Goal: Task Accomplishment & Management: Use online tool/utility

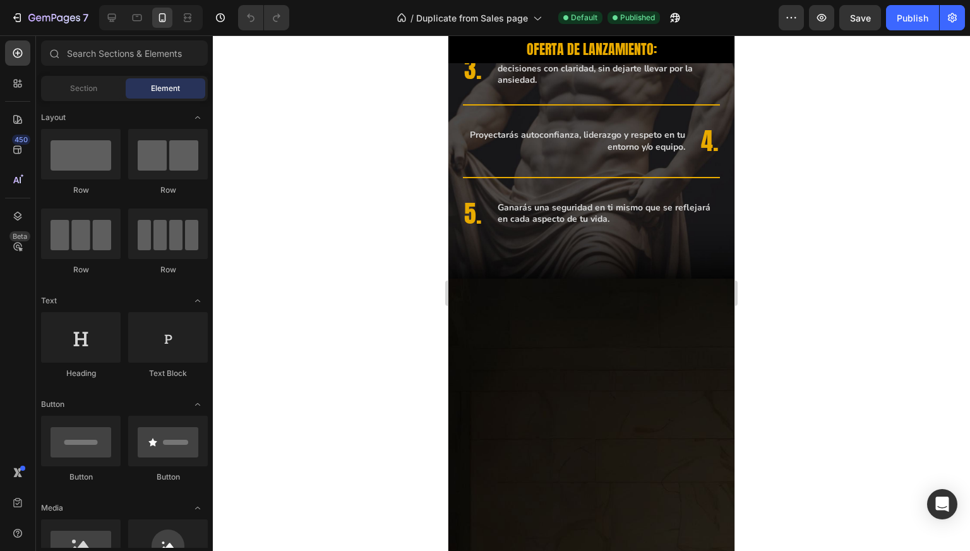
scroll to position [3415, 0]
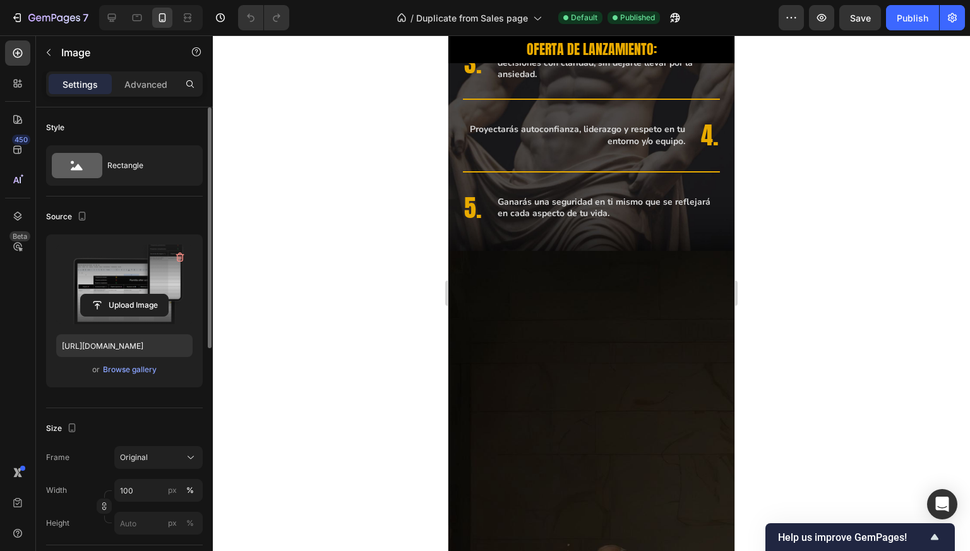
click at [116, 287] on label at bounding box center [124, 284] width 136 height 80
click at [116, 294] on input "file" at bounding box center [124, 304] width 87 height 21
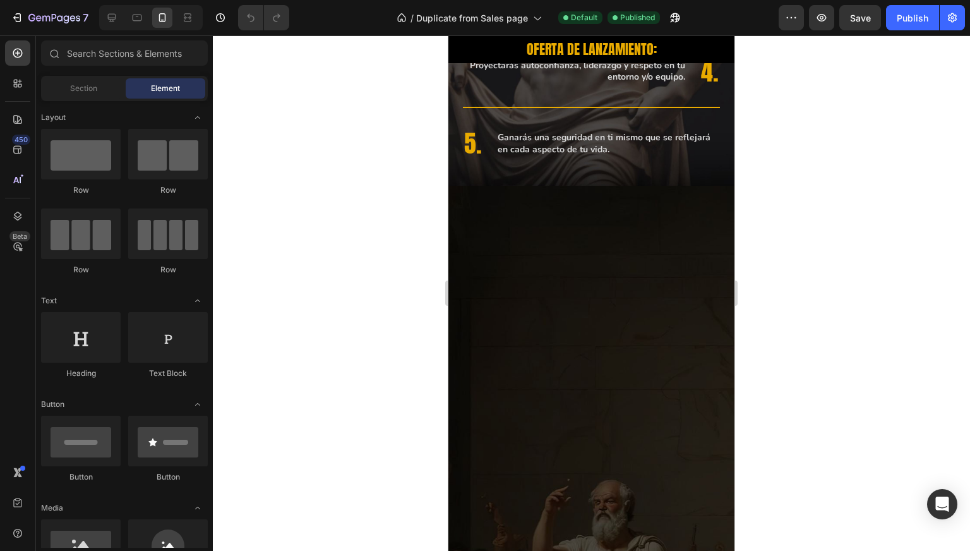
scroll to position [3408, 0]
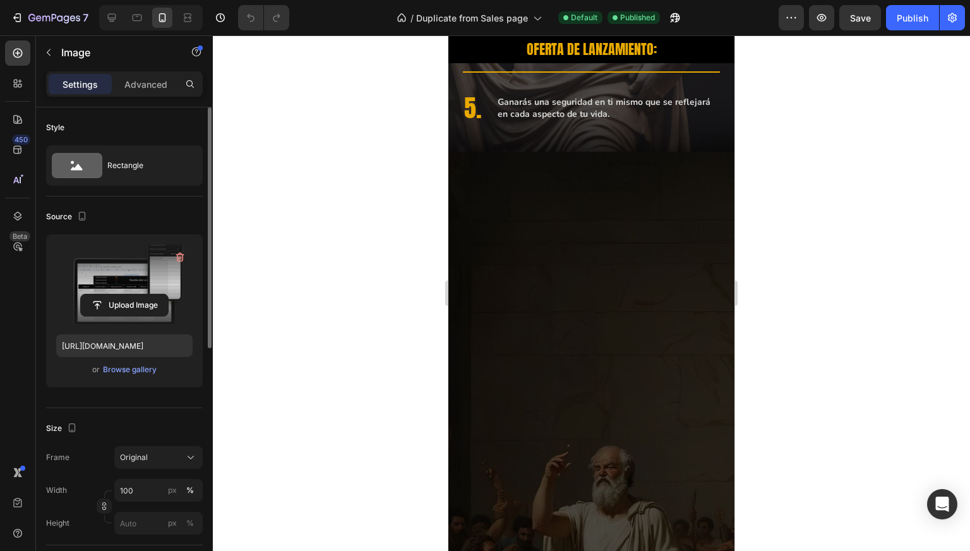
click at [102, 280] on label at bounding box center [124, 284] width 136 height 80
click at [102, 294] on input "file" at bounding box center [124, 304] width 87 height 21
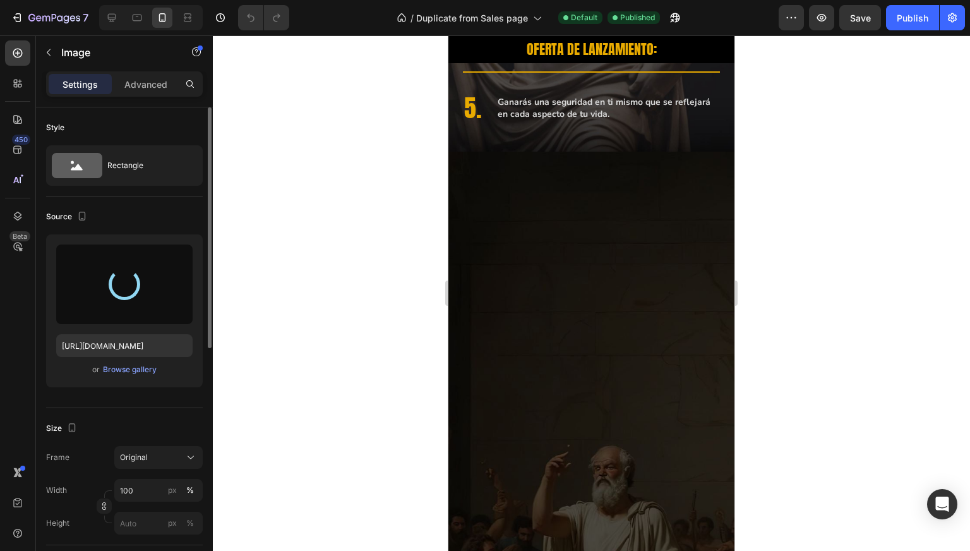
type input "https://cdn.shopify.com/s/files/1/0997/5801/4802/files/gempages_585250243709239…"
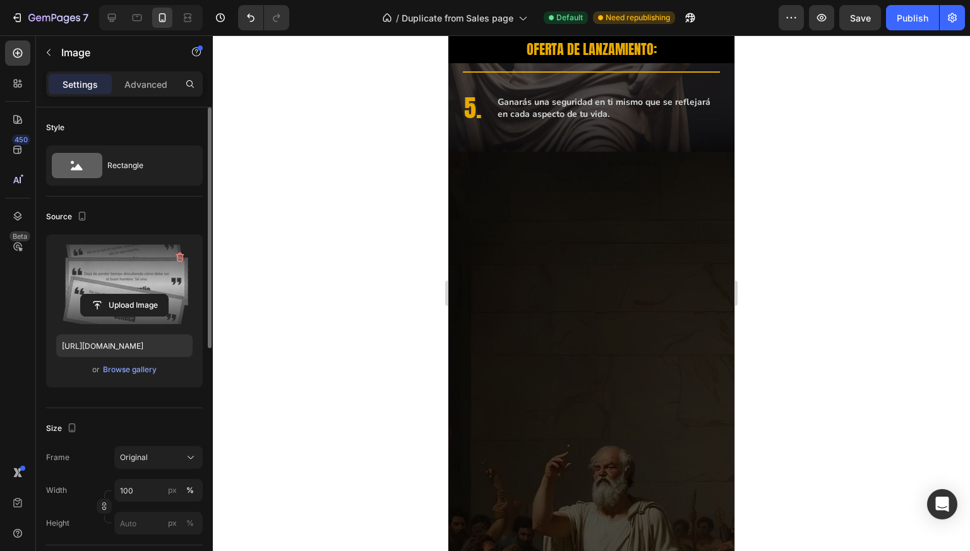
click at [268, 186] on div at bounding box center [591, 292] width 757 height 515
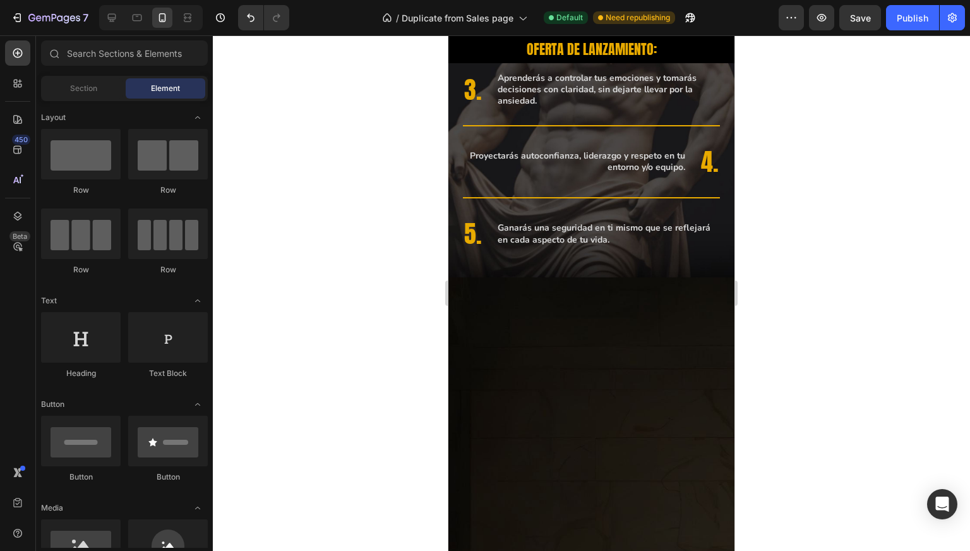
scroll to position [3250, 0]
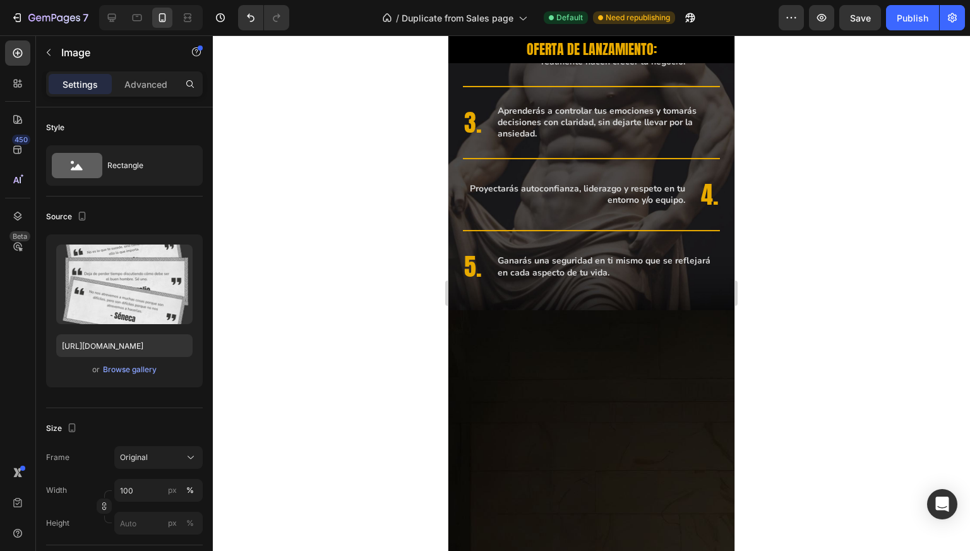
click at [152, 94] on div "Settings Advanced" at bounding box center [124, 83] width 157 height 25
click at [152, 95] on div "Settings Advanced" at bounding box center [124, 83] width 157 height 25
click at [152, 93] on div "Advanced" at bounding box center [145, 84] width 63 height 20
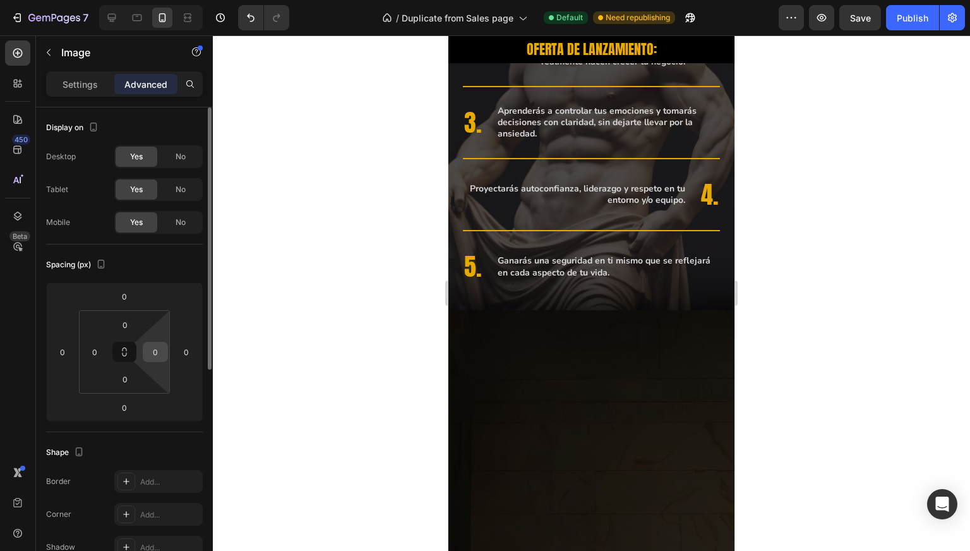
click at [157, 352] on input "0" at bounding box center [155, 351] width 19 height 19
type input "15"
click at [93, 355] on input "0" at bounding box center [94, 351] width 19 height 19
type input "15"
click at [402, 272] on div at bounding box center [591, 292] width 757 height 515
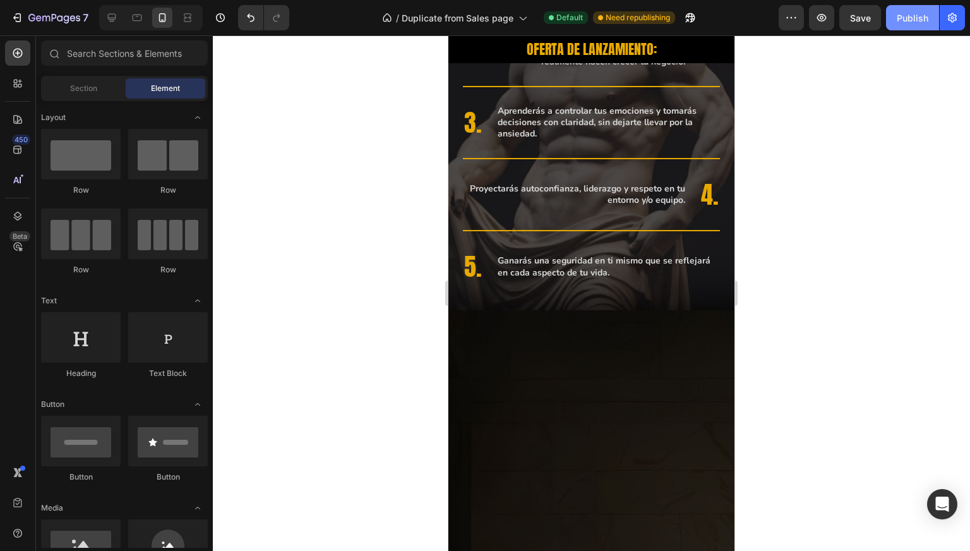
click at [917, 12] on div "Publish" at bounding box center [913, 17] width 32 height 13
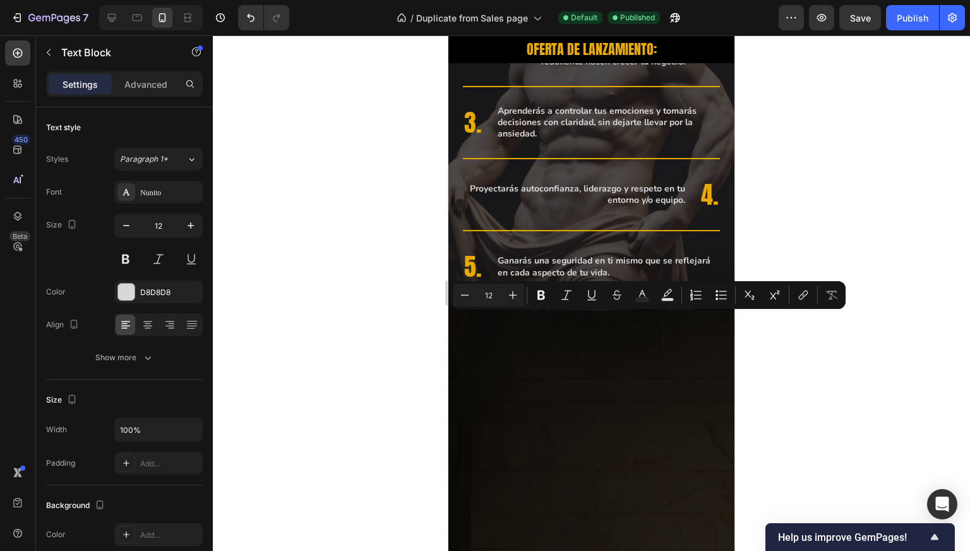
click at [650, 307] on div "Minus 12 Plus Bold Italic Underline Strikethrough Text Color Text Background Co…" at bounding box center [648, 295] width 395 height 28
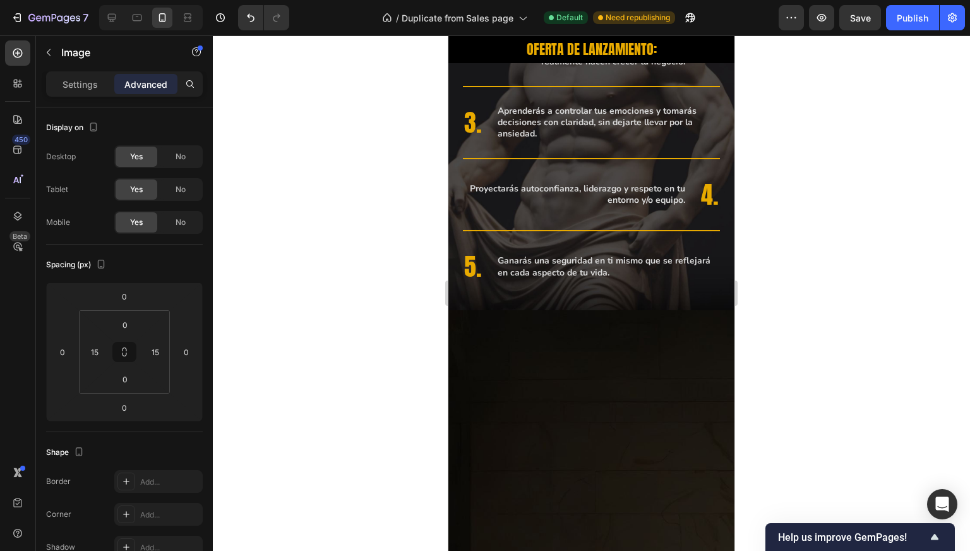
click at [425, 318] on div at bounding box center [591, 292] width 757 height 515
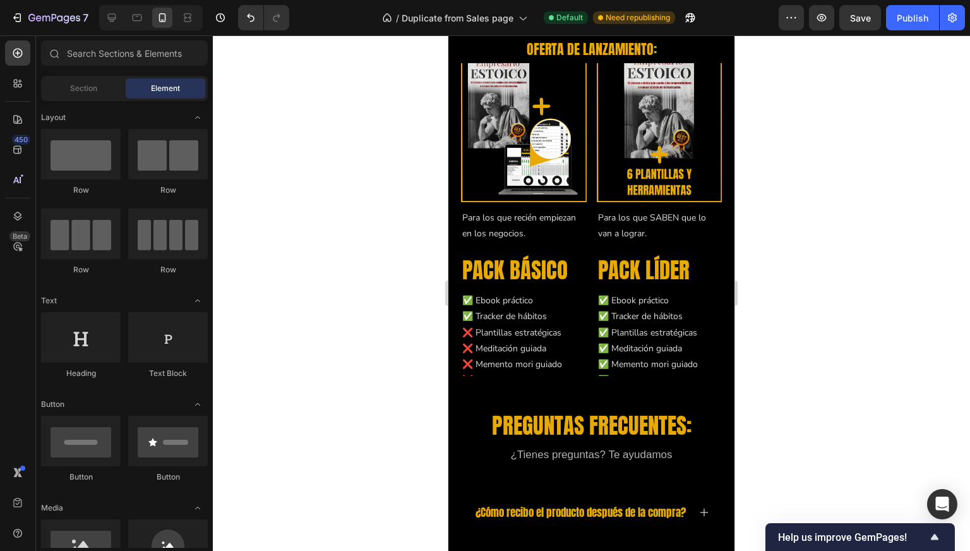
scroll to position [5148, 0]
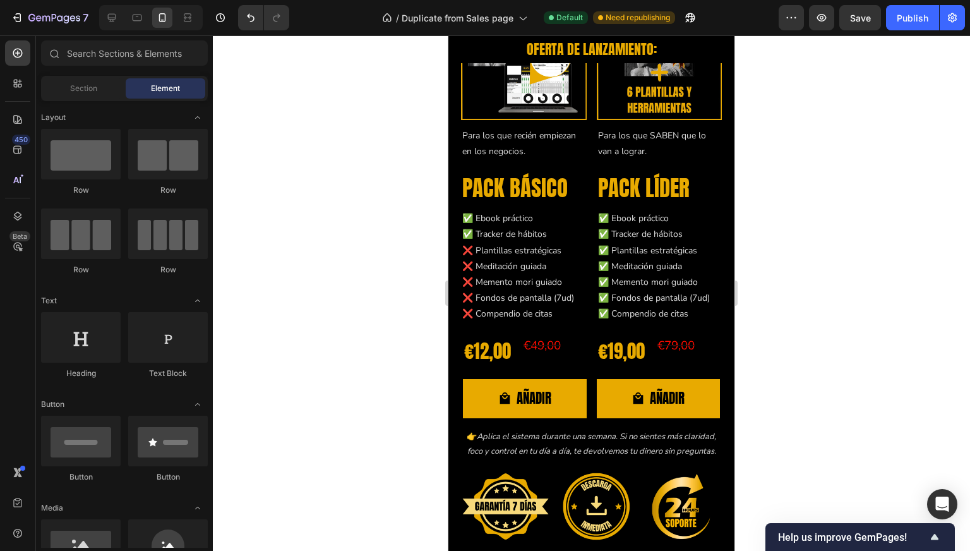
click at [296, 212] on div at bounding box center [591, 292] width 757 height 515
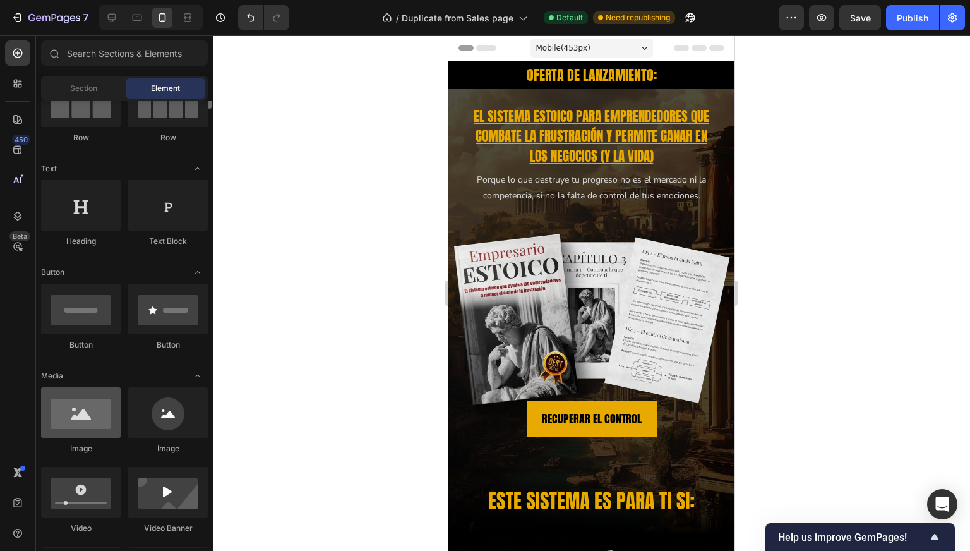
scroll to position [147, 0]
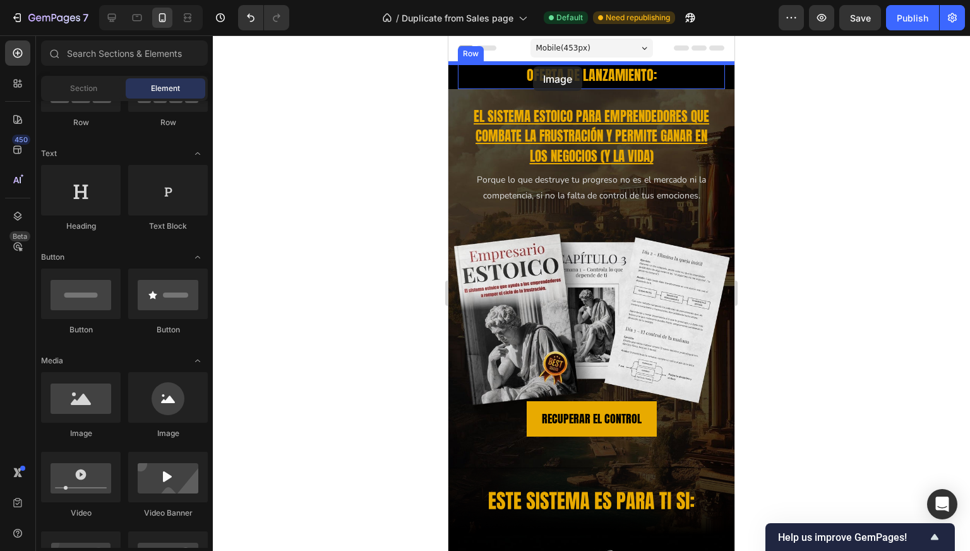
drag, startPoint x: 578, startPoint y: 417, endPoint x: 533, endPoint y: 66, distance: 353.9
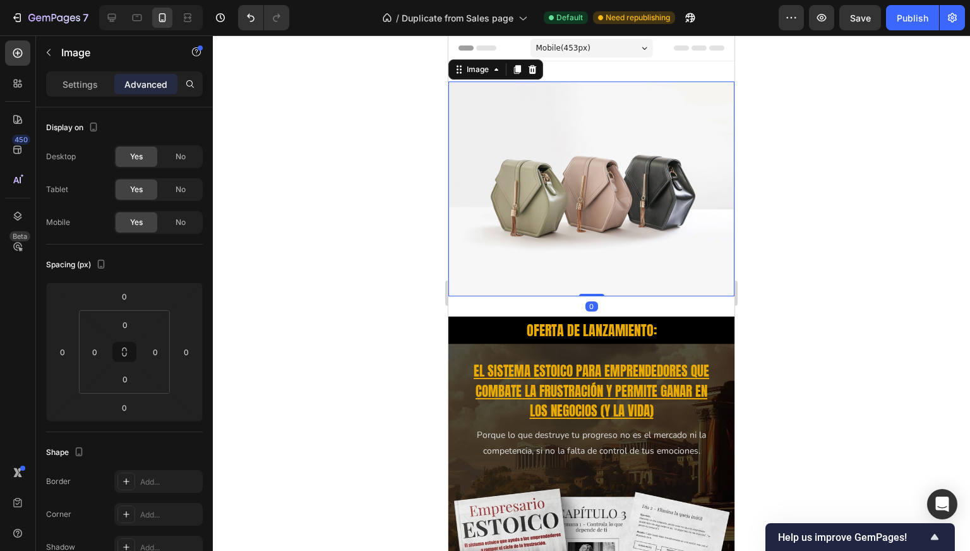
click at [530, 133] on img at bounding box center [591, 188] width 286 height 215
click at [80, 81] on p "Settings" at bounding box center [80, 84] width 35 height 13
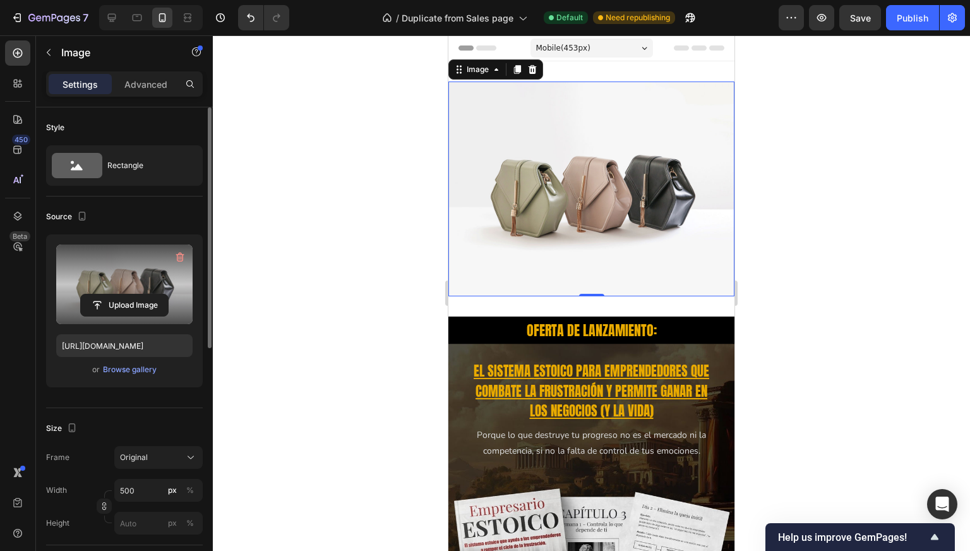
click at [124, 291] on label at bounding box center [124, 284] width 136 height 80
click at [124, 294] on input "file" at bounding box center [124, 304] width 87 height 21
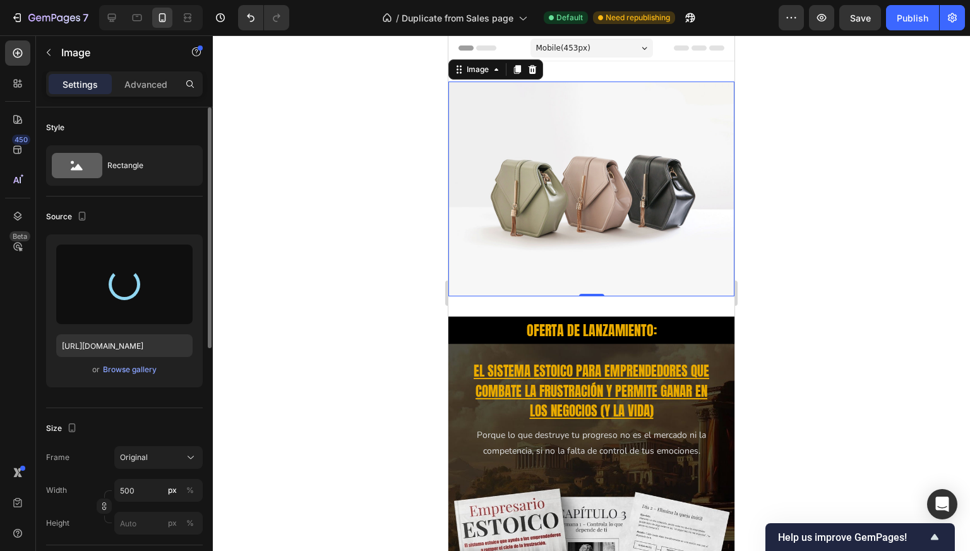
type input "https://cdn.shopify.com/s/files/1/0997/5801/4802/files/gempages_585250243709239…"
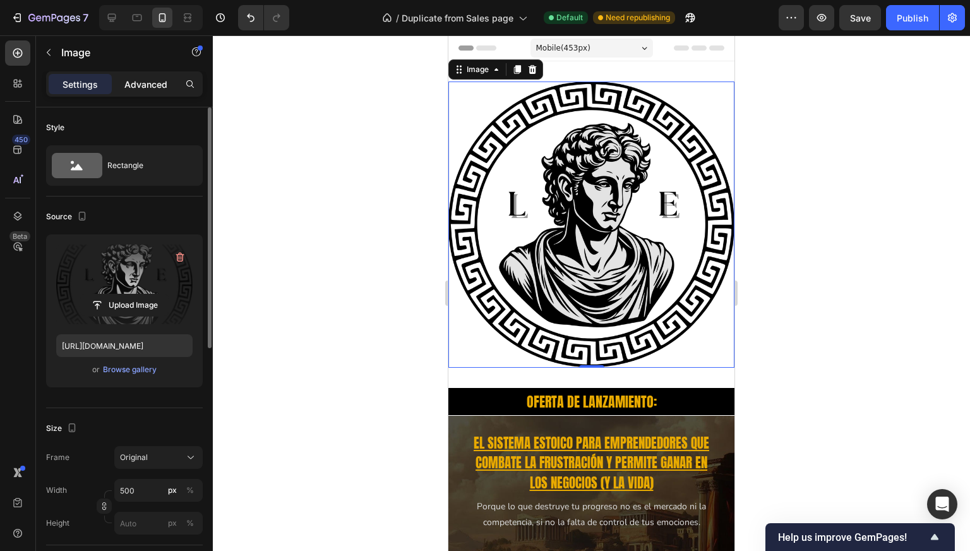
click at [154, 82] on p "Advanced" at bounding box center [145, 84] width 43 height 13
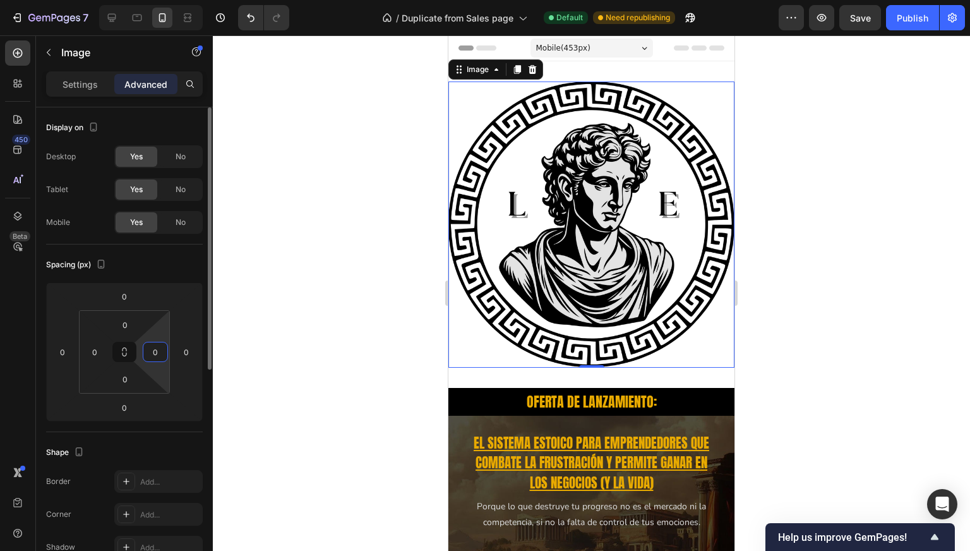
click at [158, 351] on input "0" at bounding box center [155, 351] width 19 height 19
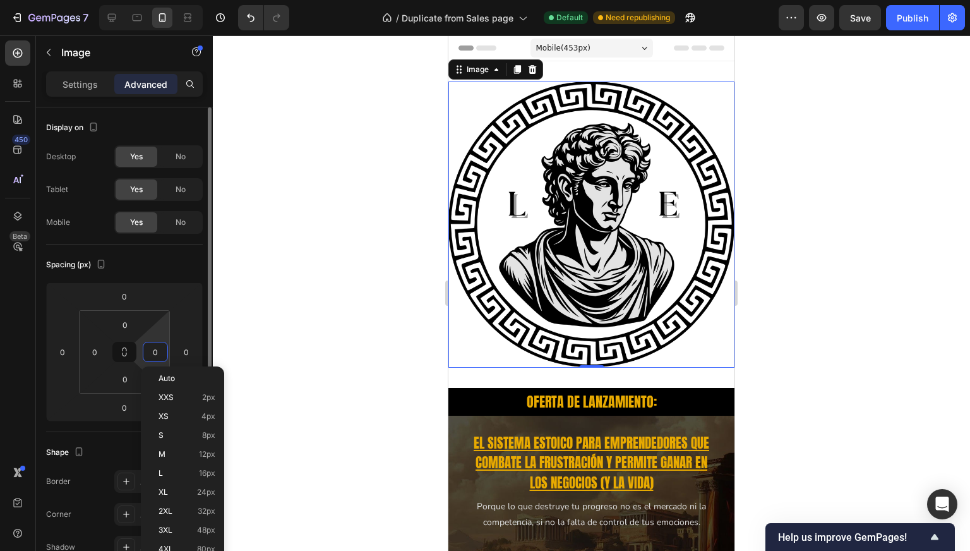
click at [153, 242] on div "Display on Desktop Yes No Tablet Yes No Mobile Yes No" at bounding box center [124, 175] width 157 height 137
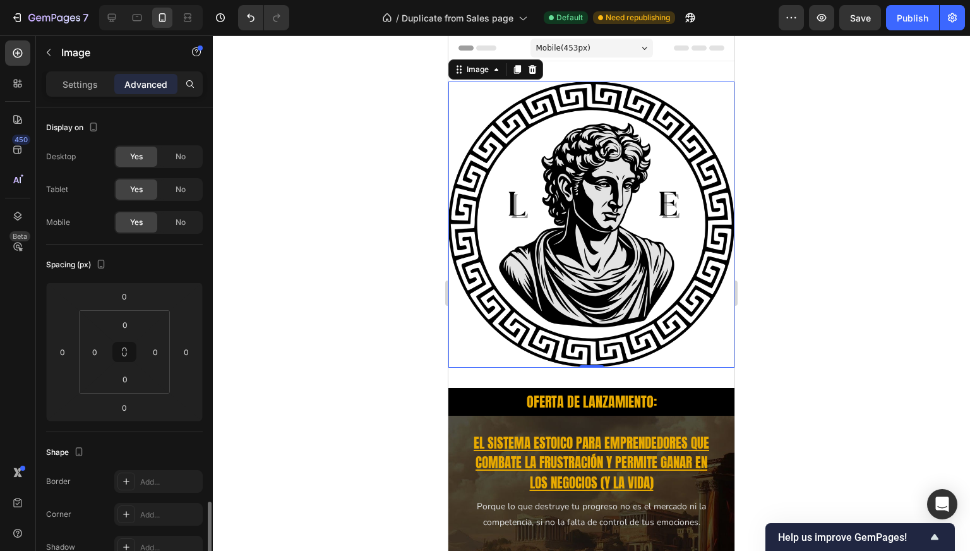
scroll to position [396, 0]
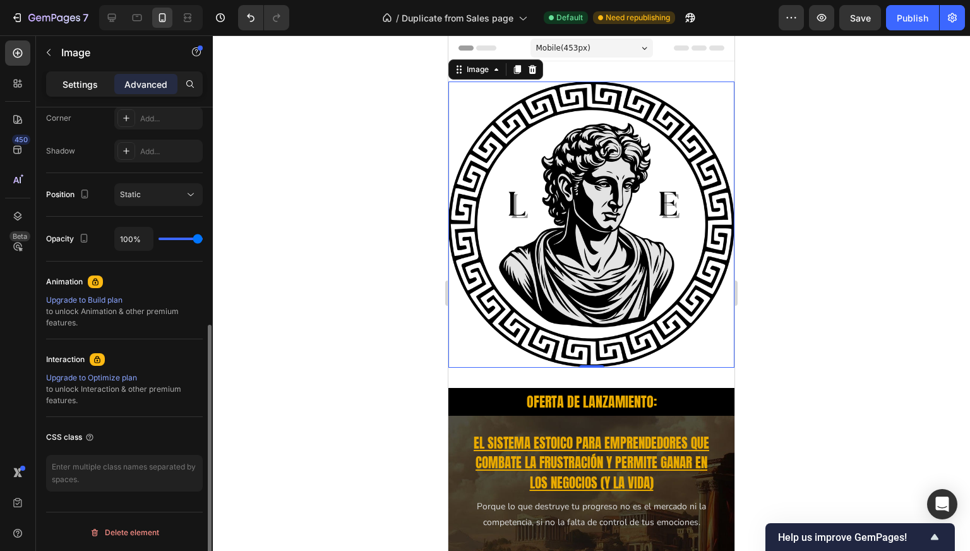
click at [83, 75] on div "Settings" at bounding box center [80, 84] width 63 height 20
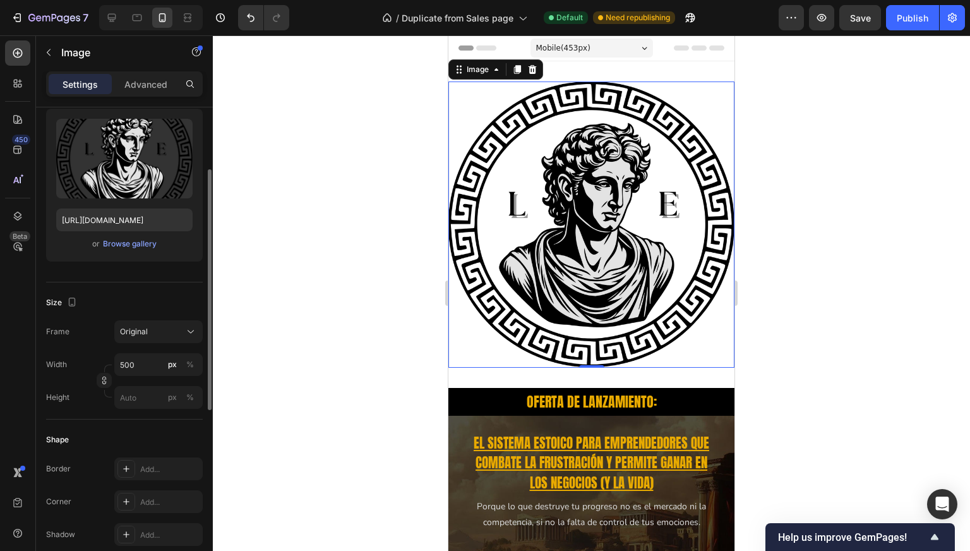
scroll to position [125, 0]
click at [133, 366] on input "500" at bounding box center [158, 365] width 88 height 23
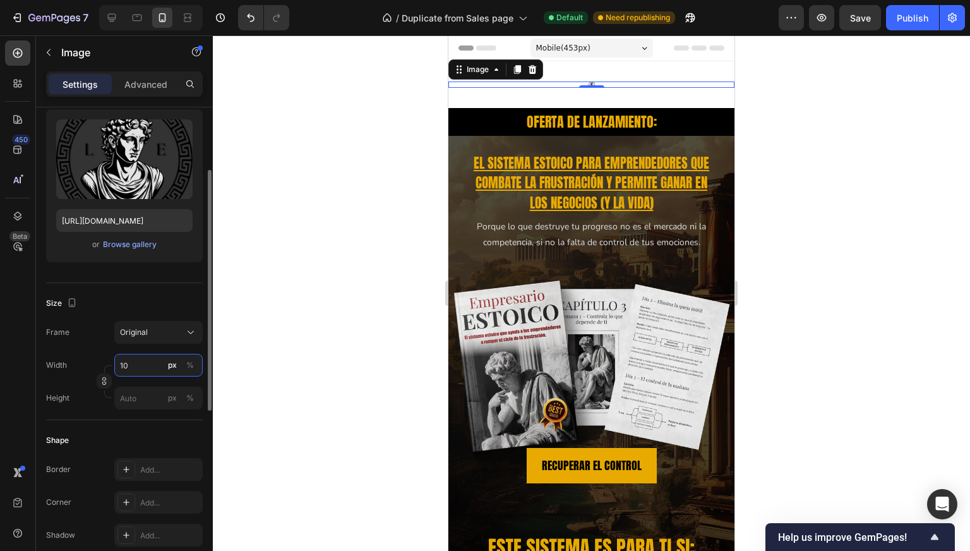
type input "100"
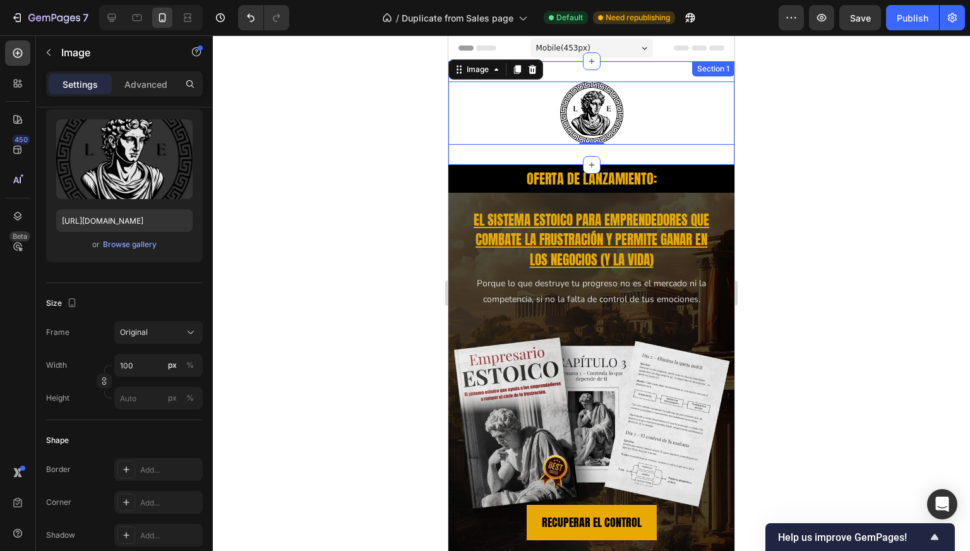
click at [484, 150] on div "Image 0 Section 1" at bounding box center [591, 113] width 286 height 104
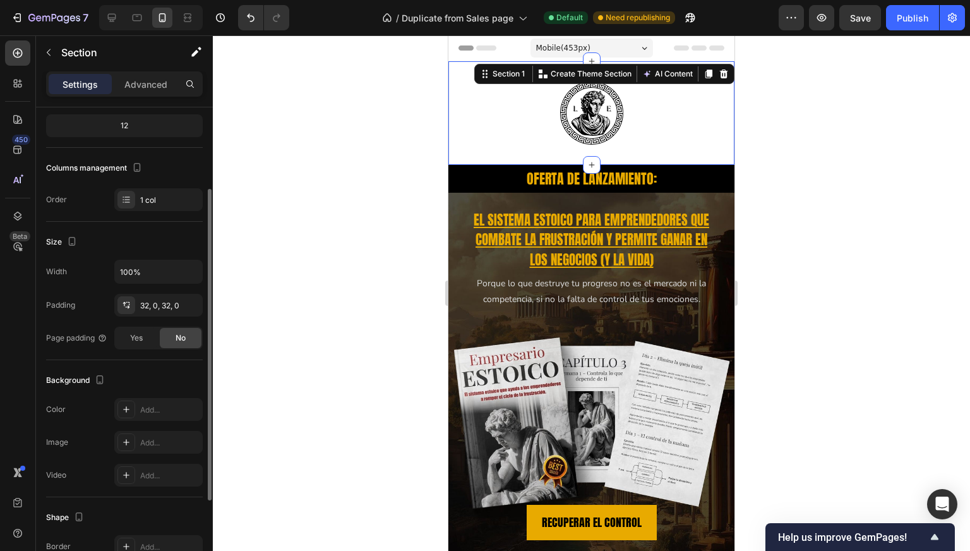
scroll to position [0, 0]
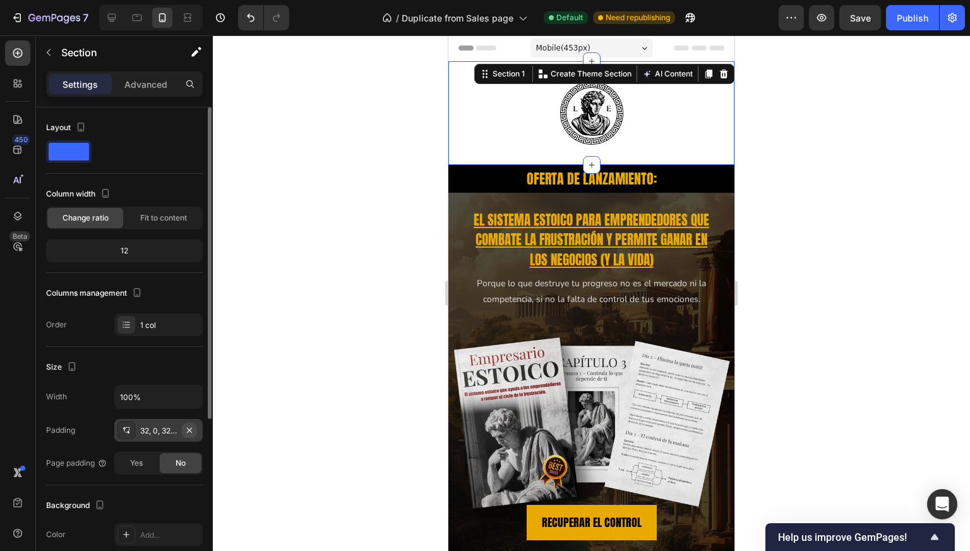
click at [192, 433] on icon "button" at bounding box center [189, 430] width 10 height 10
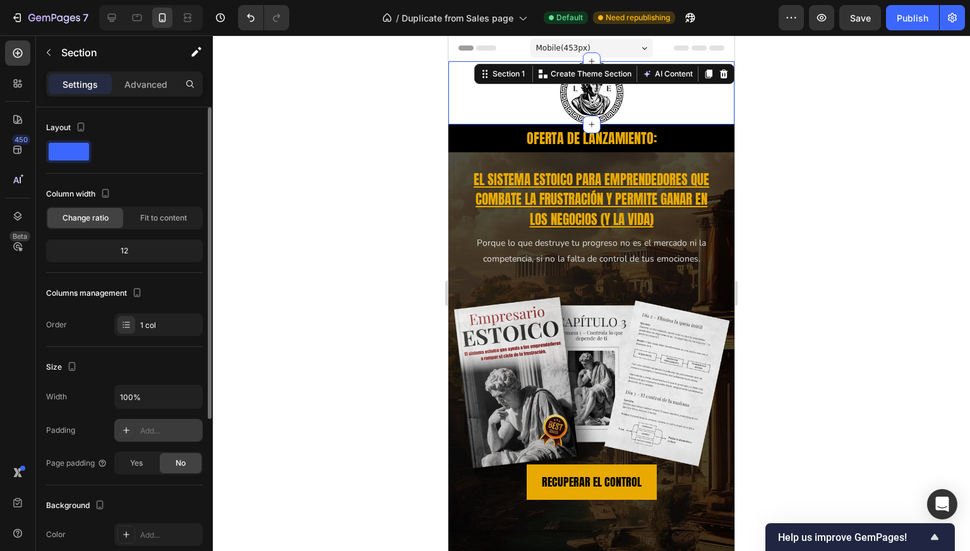
click at [386, 242] on div at bounding box center [591, 292] width 757 height 515
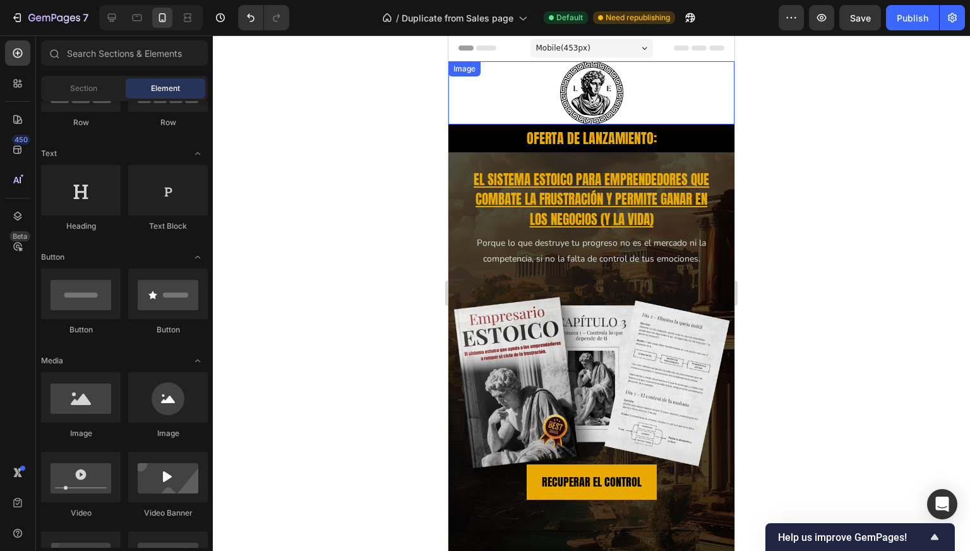
click at [513, 106] on div at bounding box center [591, 92] width 286 height 63
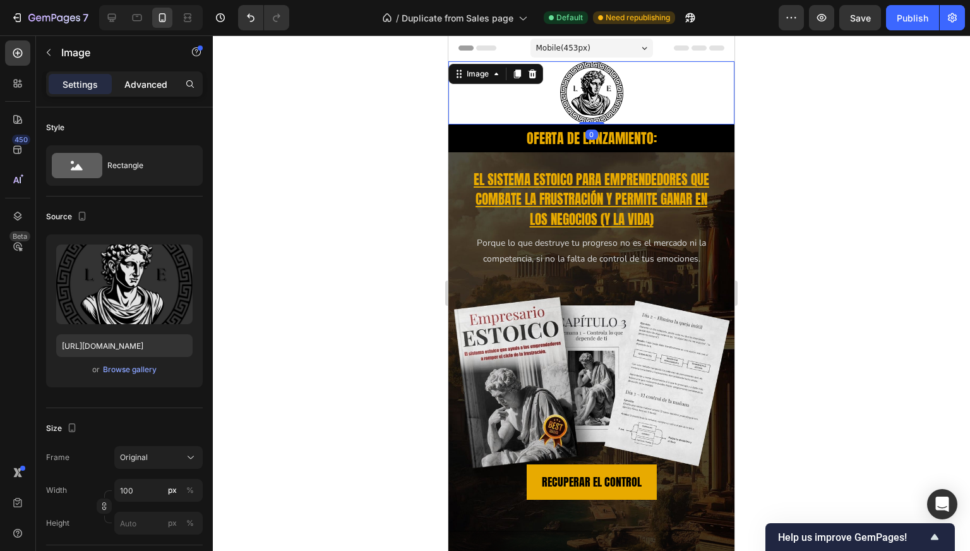
click at [149, 87] on p "Advanced" at bounding box center [145, 84] width 43 height 13
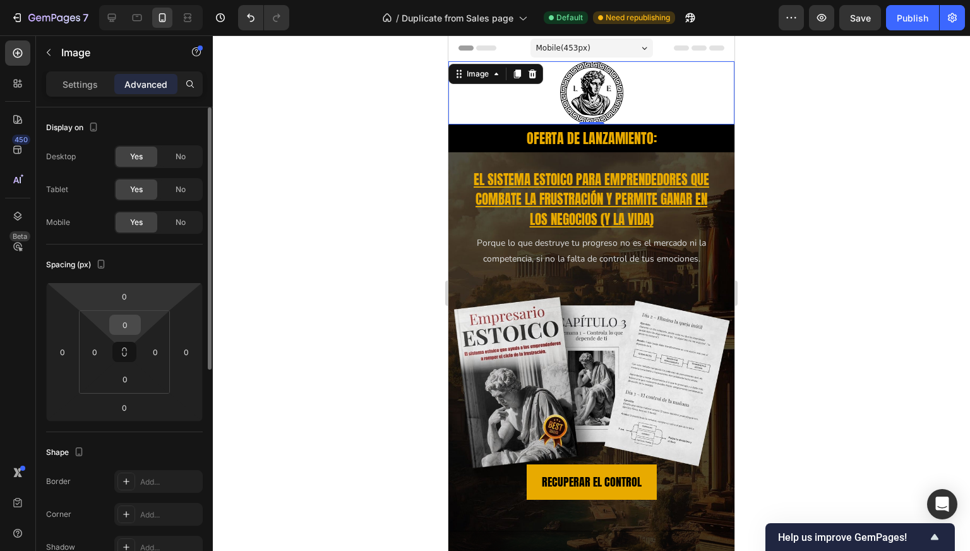
click at [134, 330] on input "0" at bounding box center [124, 324] width 25 height 19
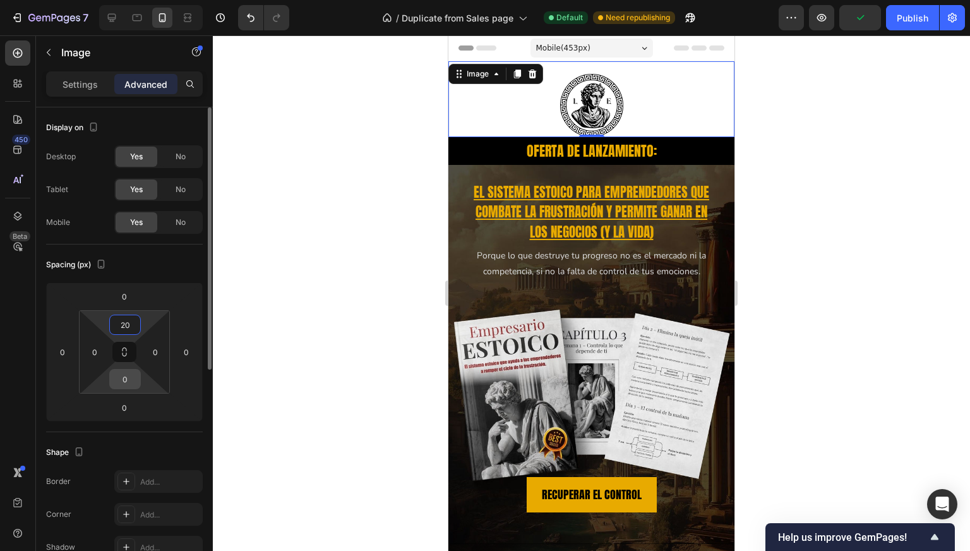
type input "20"
click at [129, 382] on input "0" at bounding box center [124, 378] width 25 height 19
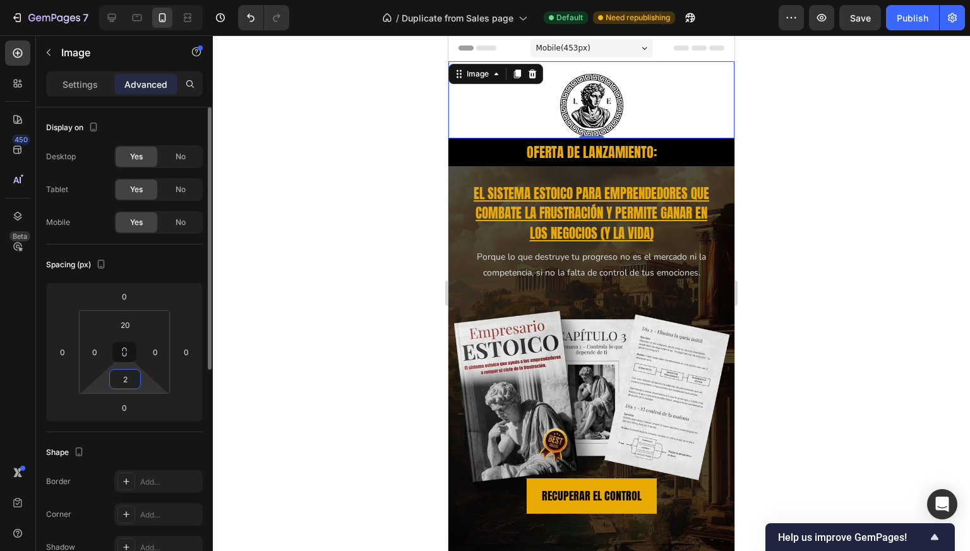
type input "20"
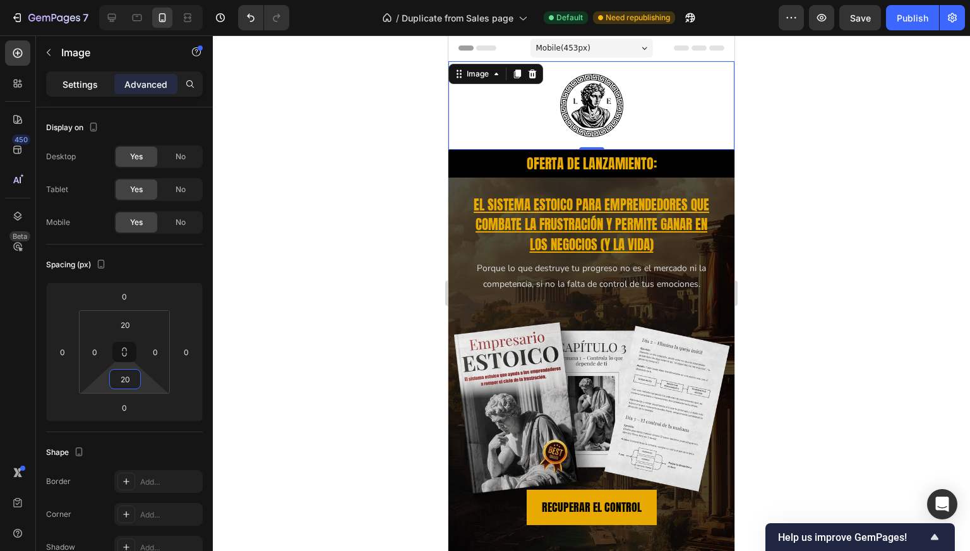
click at [83, 89] on p "Settings" at bounding box center [80, 84] width 35 height 13
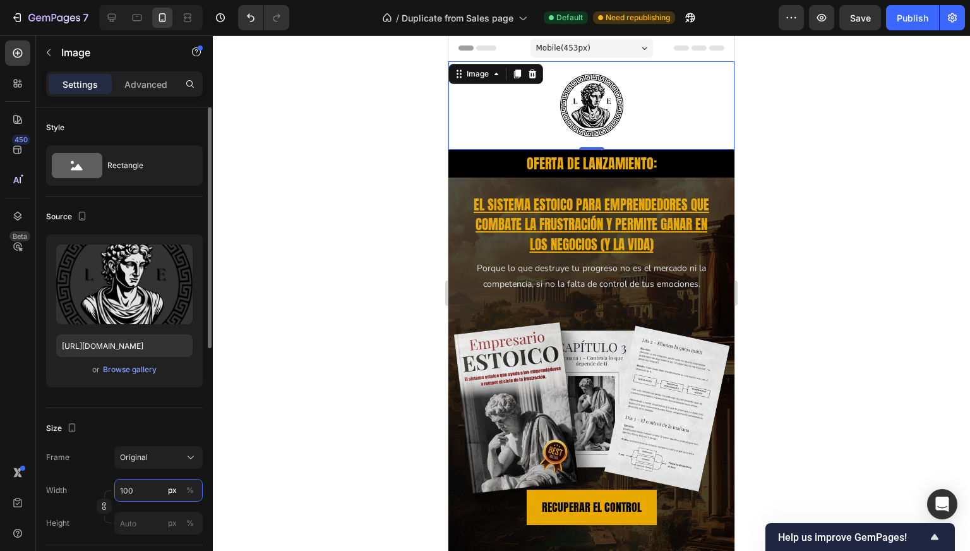
click at [130, 486] on input "100" at bounding box center [158, 490] width 88 height 23
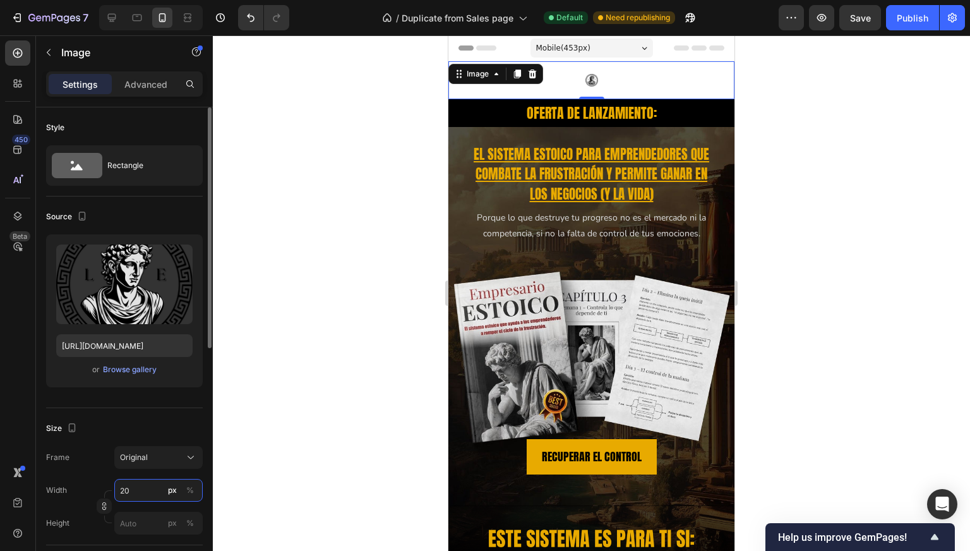
type input "2"
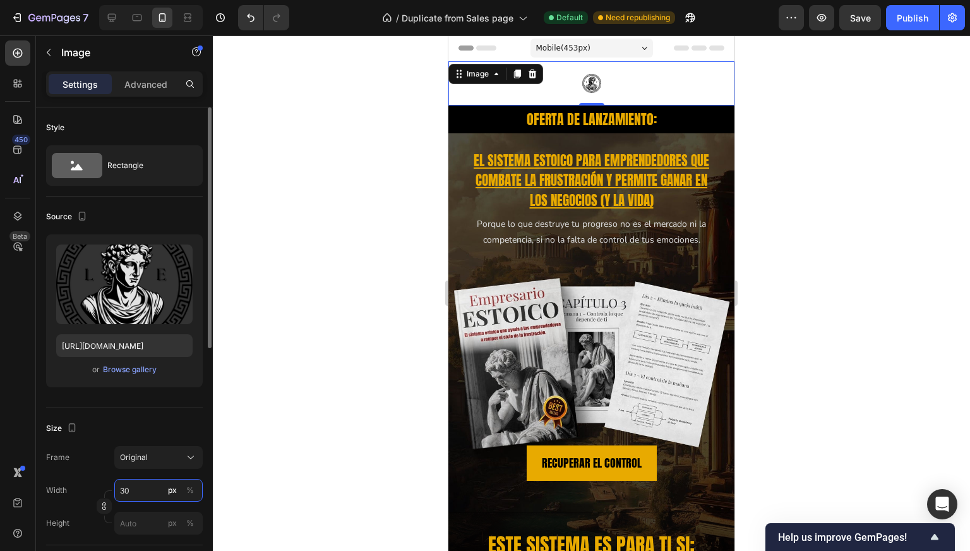
type input "3"
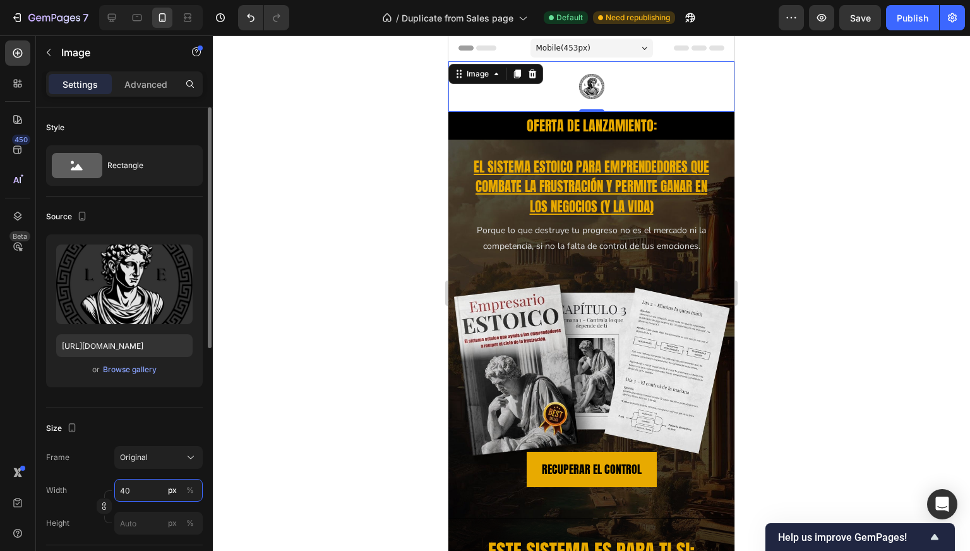
type input "4"
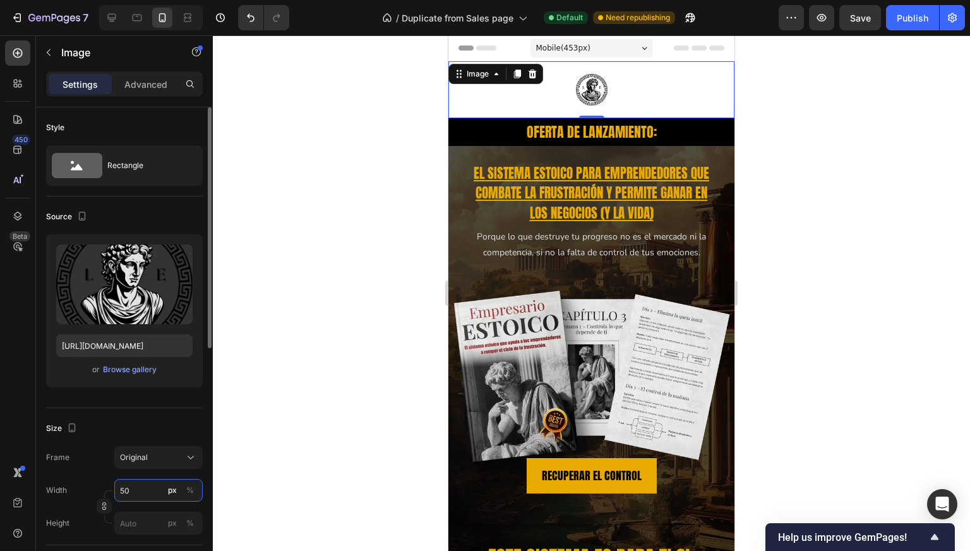
type input "5"
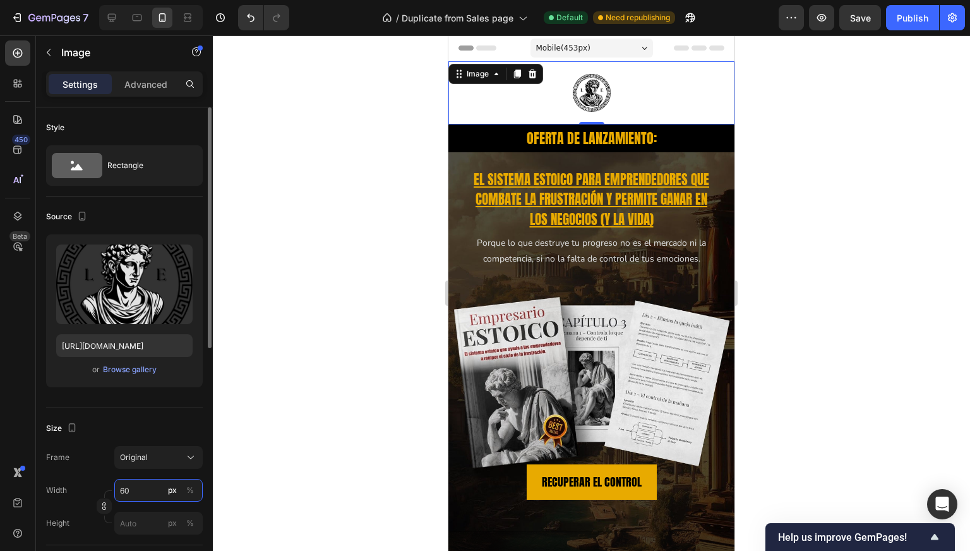
type input "6"
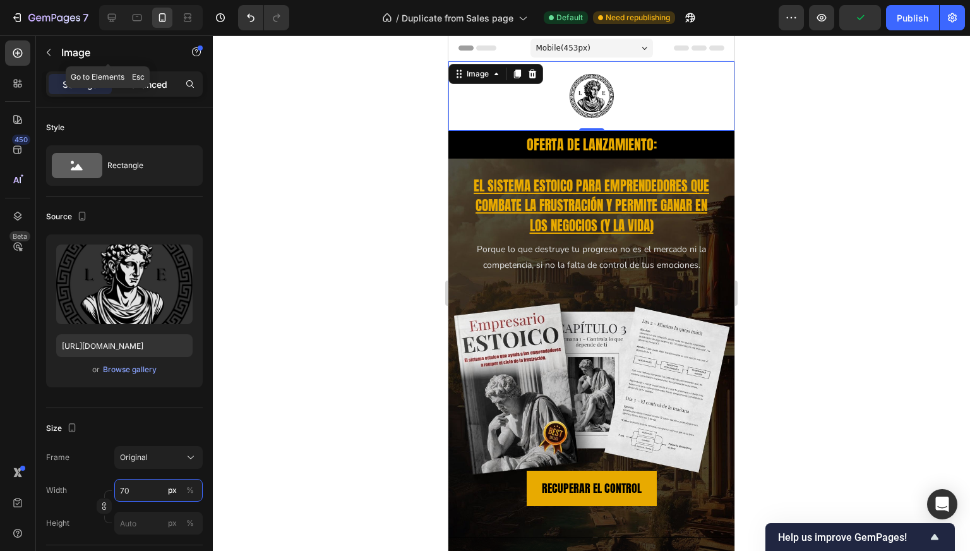
type input "70"
click at [147, 91] on div "Advanced" at bounding box center [145, 84] width 63 height 20
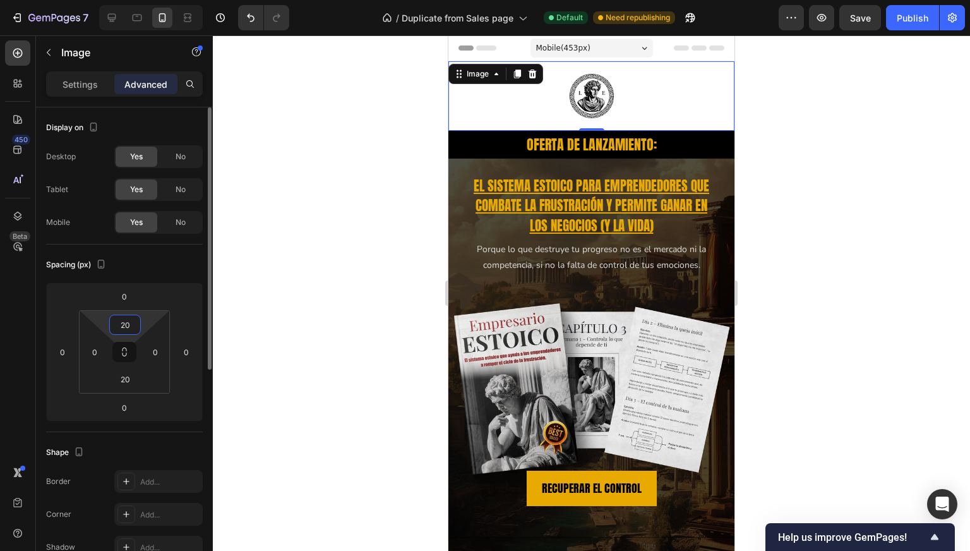
click at [128, 319] on input "20" at bounding box center [124, 324] width 25 height 19
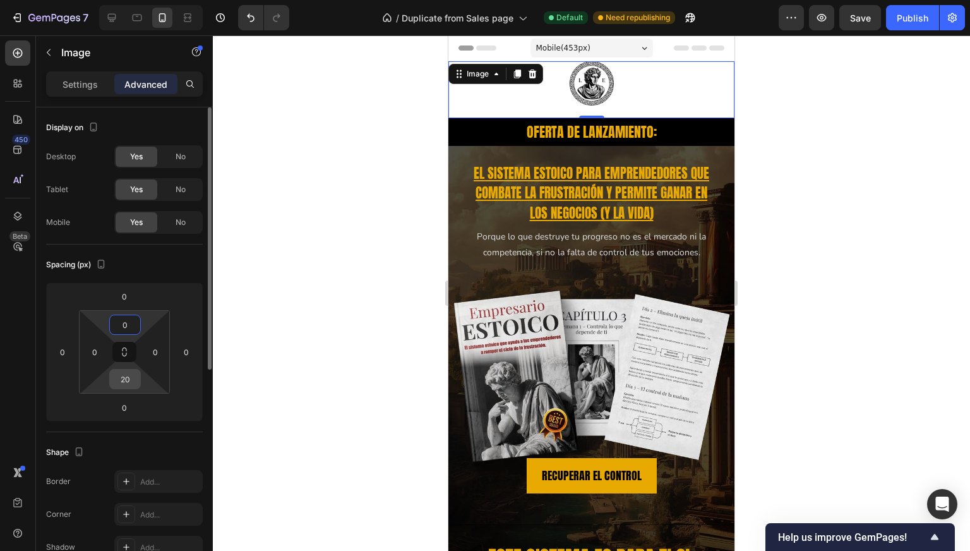
type input "0"
click at [124, 373] on input "20" at bounding box center [124, 378] width 25 height 19
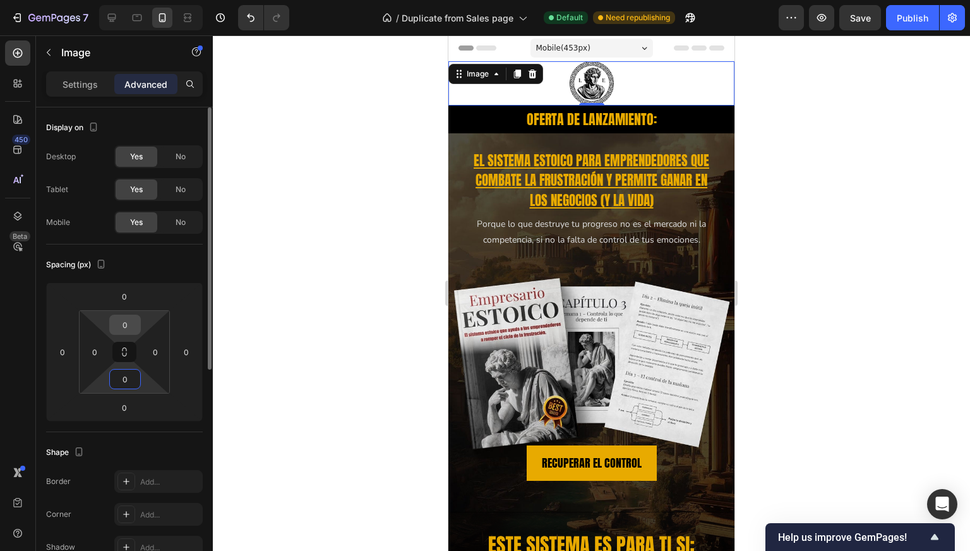
type input "0"
click at [114, 321] on input "0" at bounding box center [124, 324] width 25 height 19
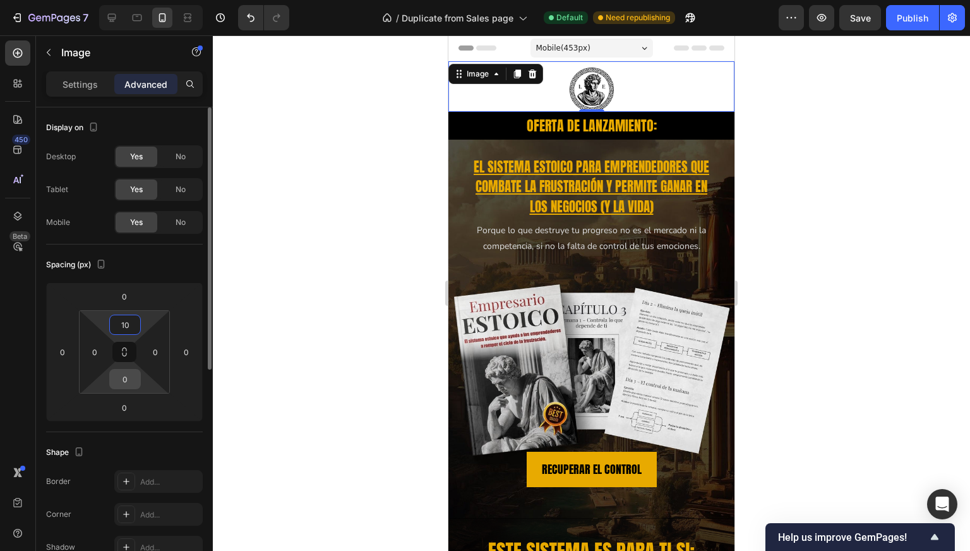
type input "10"
click at [121, 377] on input "0" at bounding box center [124, 378] width 25 height 19
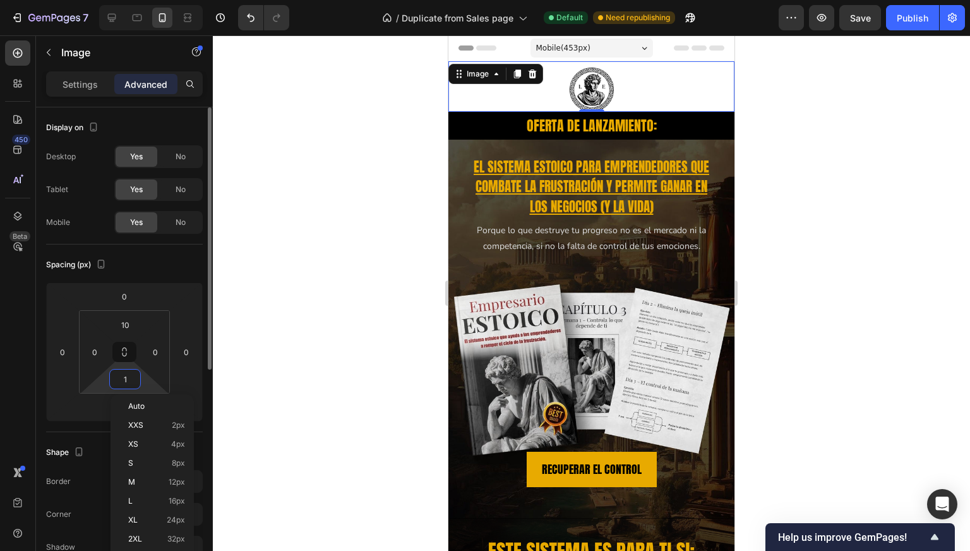
type input "10"
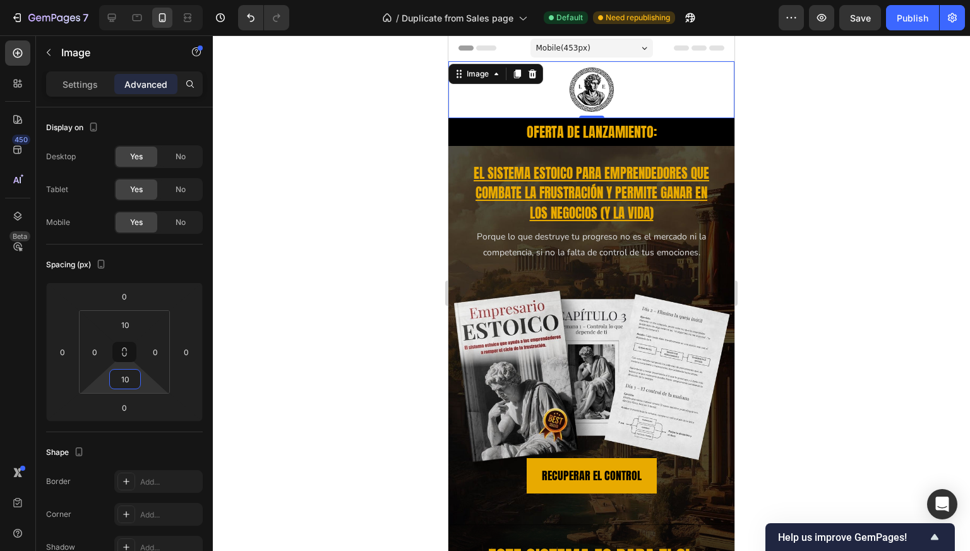
click at [316, 165] on div at bounding box center [591, 292] width 757 height 515
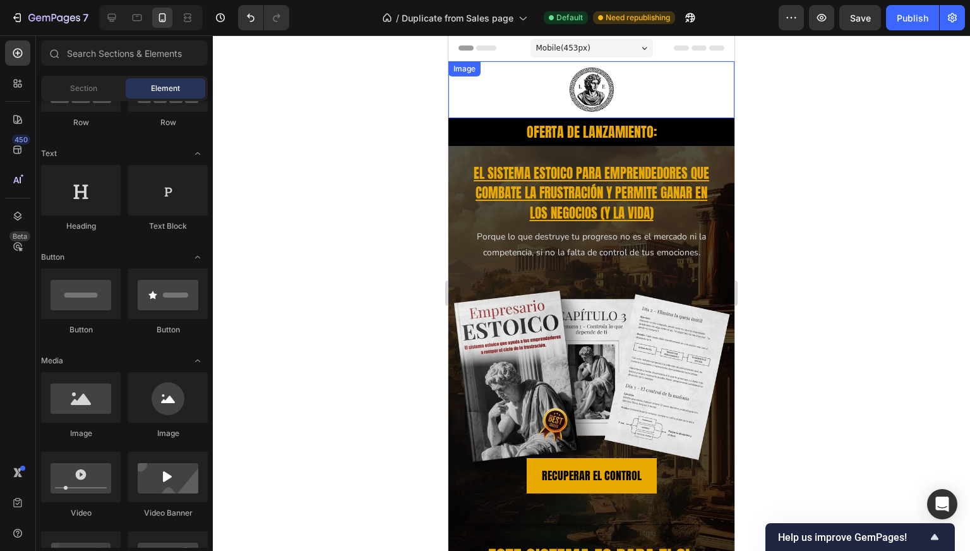
click at [470, 100] on div at bounding box center [591, 90] width 286 height 44
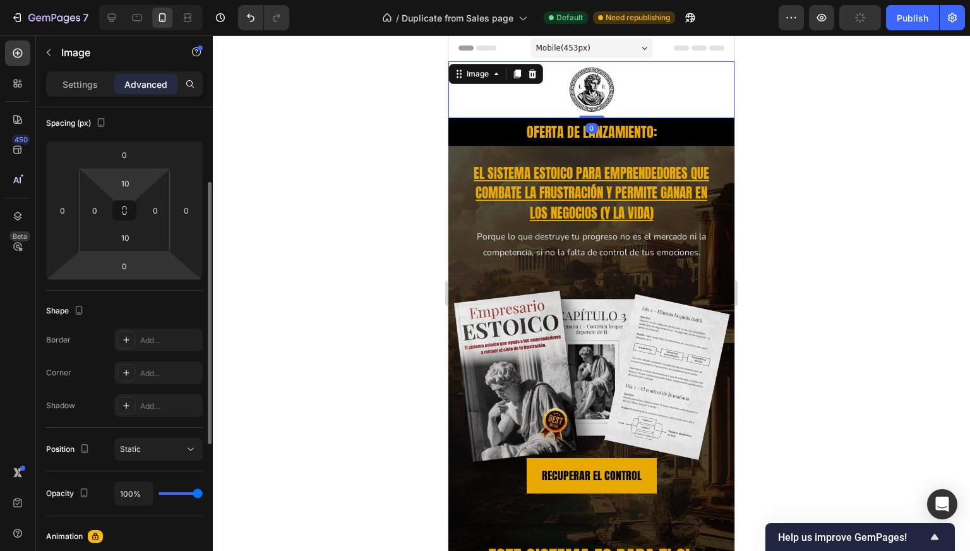
scroll to position [169, 0]
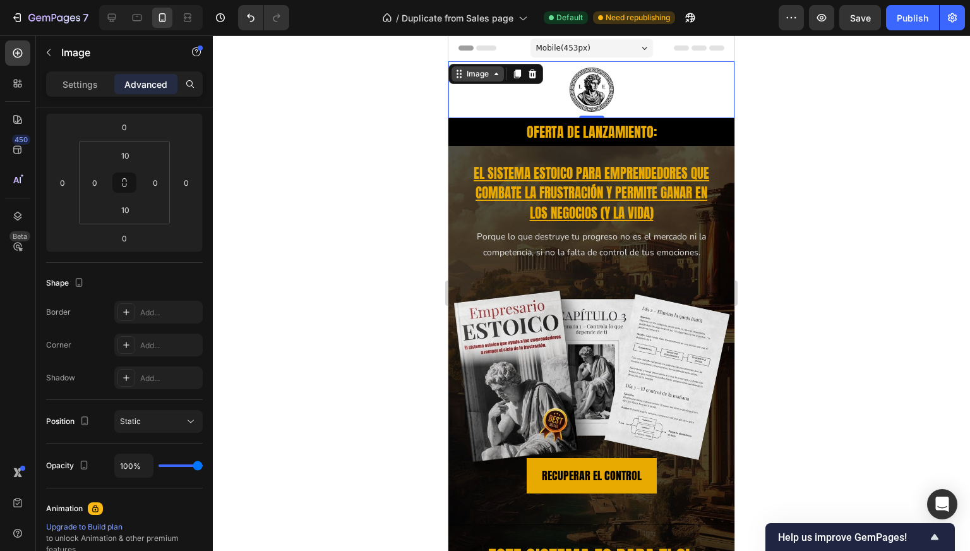
click at [475, 69] on div "Image" at bounding box center [477, 73] width 27 height 11
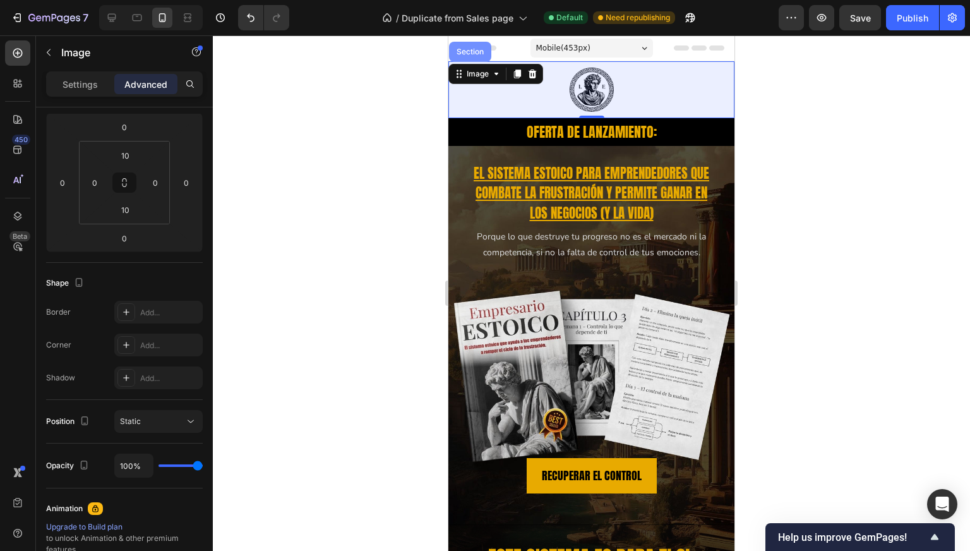
click at [474, 54] on div "Section" at bounding box center [470, 52] width 32 height 8
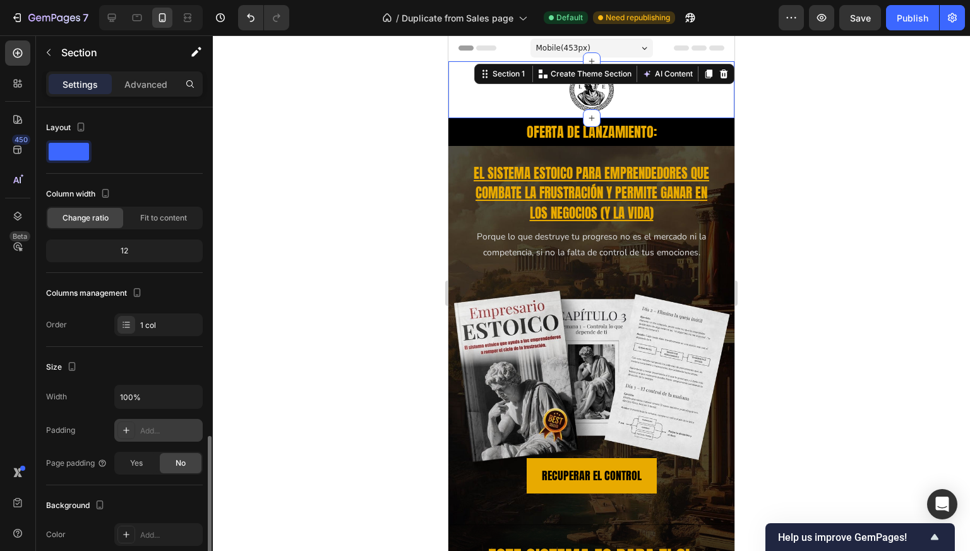
scroll to position [212, 0]
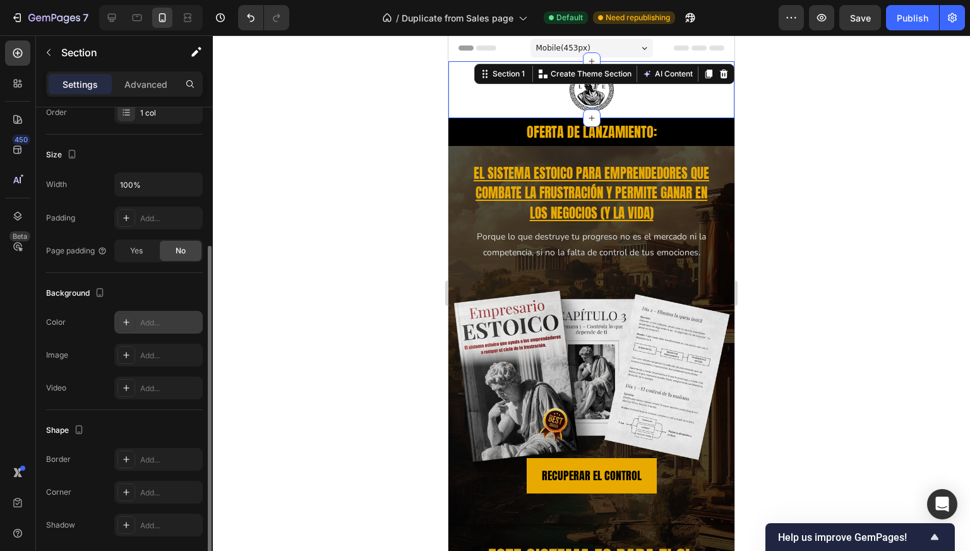
click at [152, 323] on div "Add..." at bounding box center [169, 322] width 59 height 11
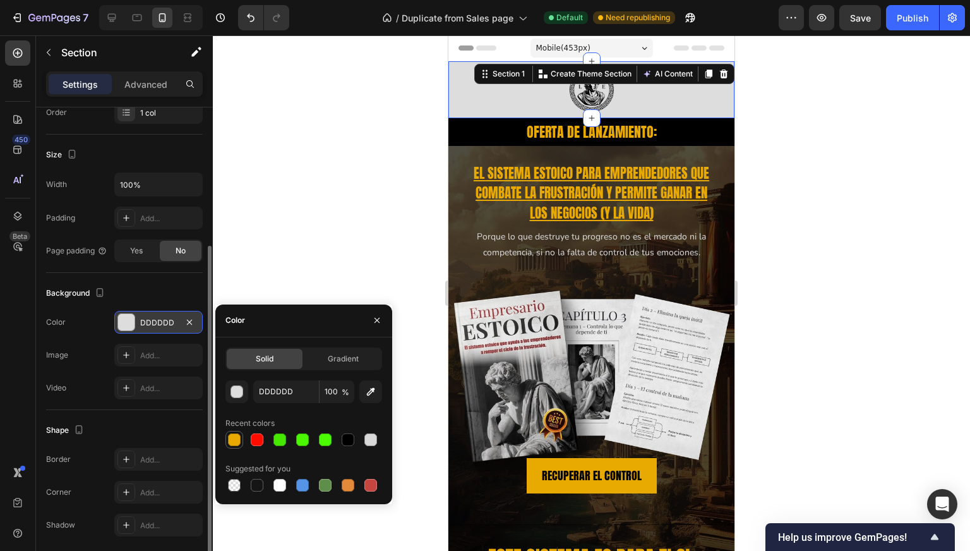
click at [234, 439] on div at bounding box center [234, 439] width 13 height 13
type input "E8AA00"
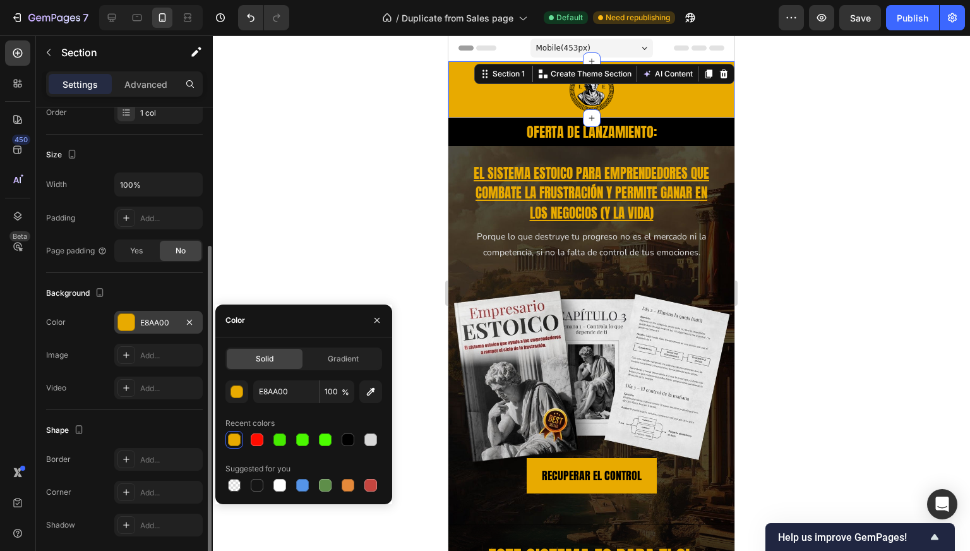
click at [308, 191] on div at bounding box center [591, 292] width 757 height 515
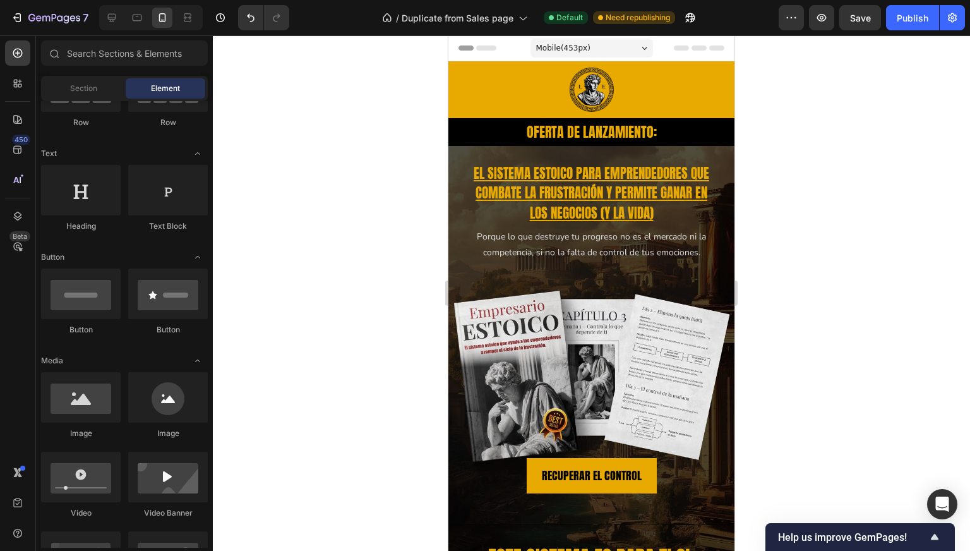
click at [308, 191] on div at bounding box center [591, 292] width 757 height 515
click at [481, 80] on div "Image" at bounding box center [591, 89] width 286 height 57
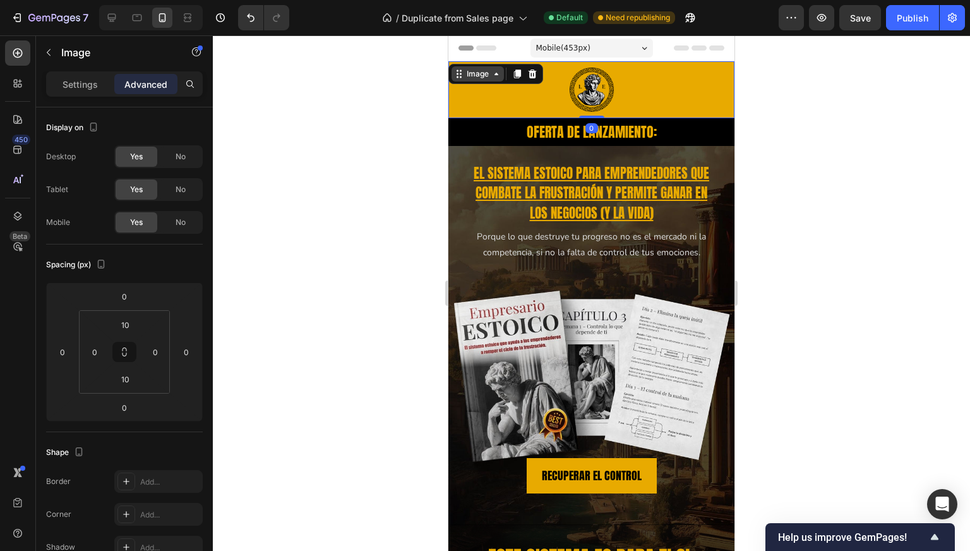
click at [484, 75] on div "Image" at bounding box center [477, 73] width 27 height 11
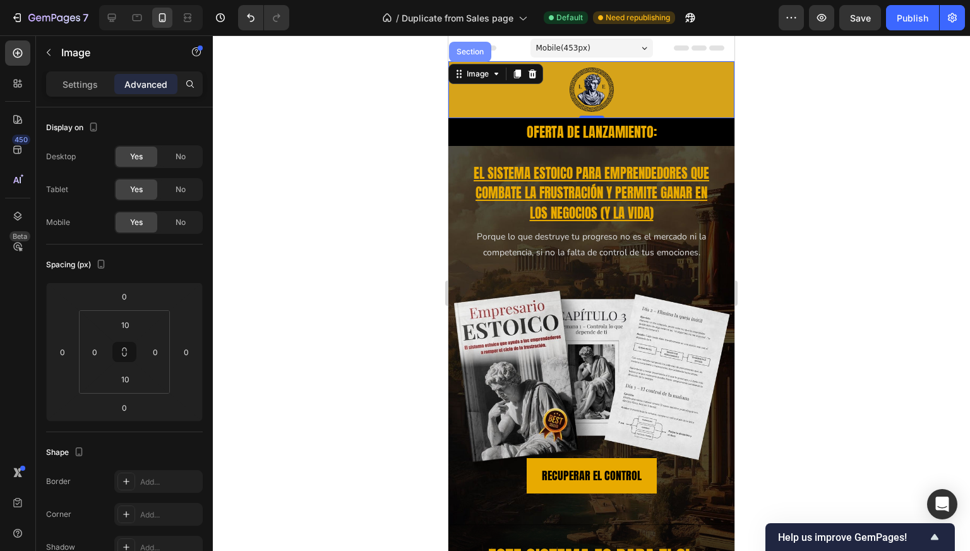
click at [473, 49] on div "Section" at bounding box center [470, 52] width 32 height 8
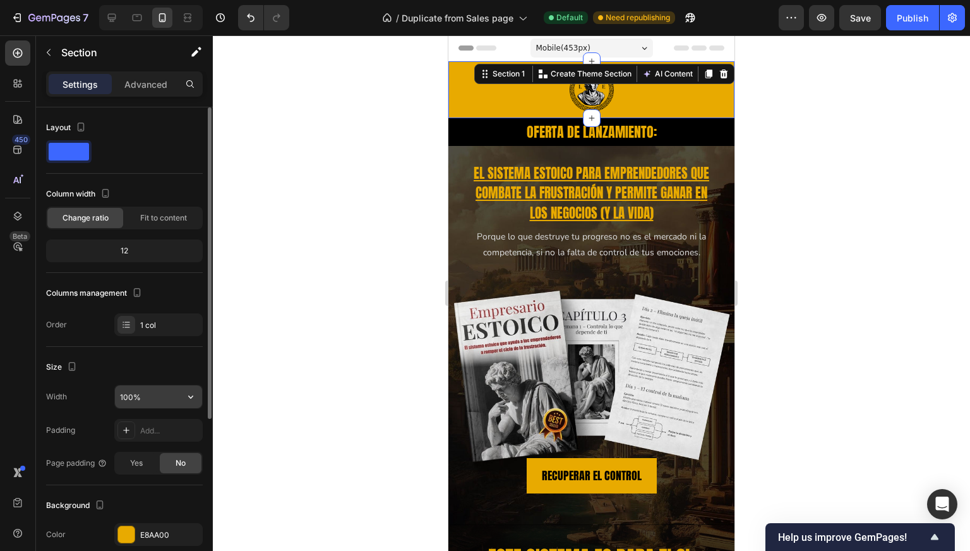
scroll to position [147, 0]
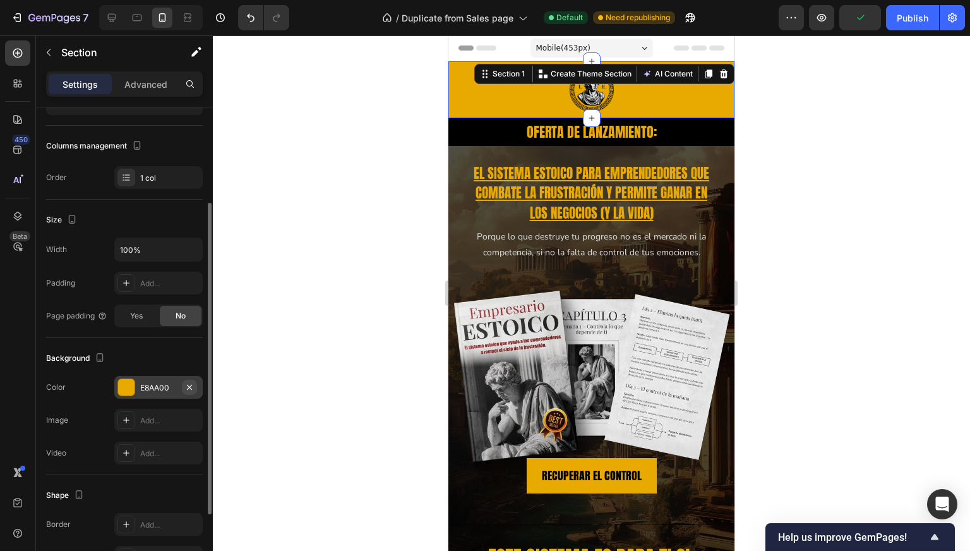
click at [192, 379] on button "button" at bounding box center [189, 386] width 15 height 15
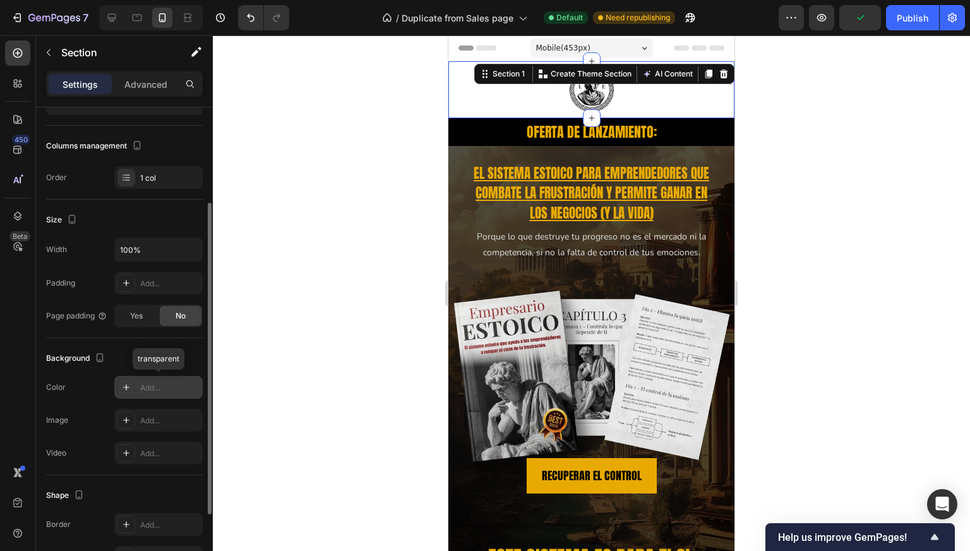
click at [155, 389] on div "Add..." at bounding box center [169, 387] width 59 height 11
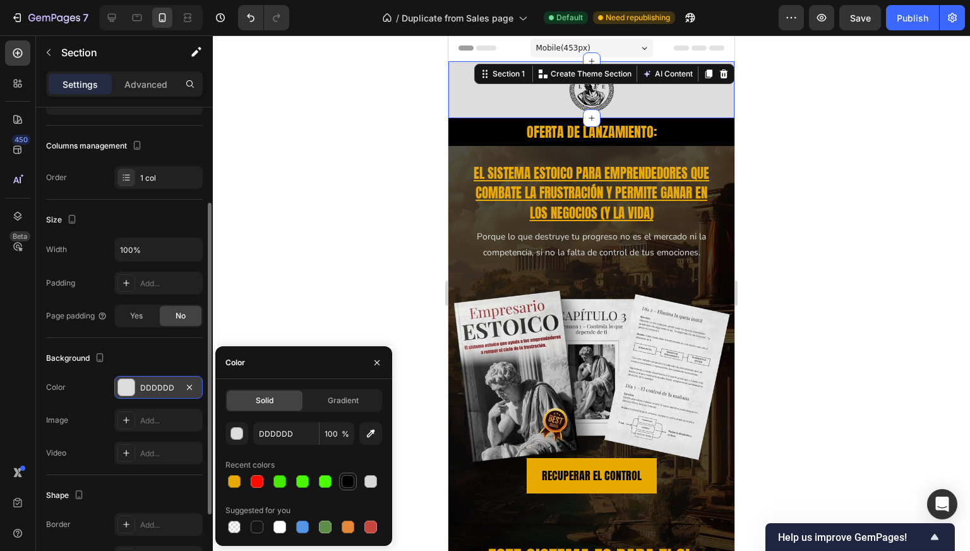
click at [345, 478] on div at bounding box center [348, 481] width 13 height 13
type input "000000"
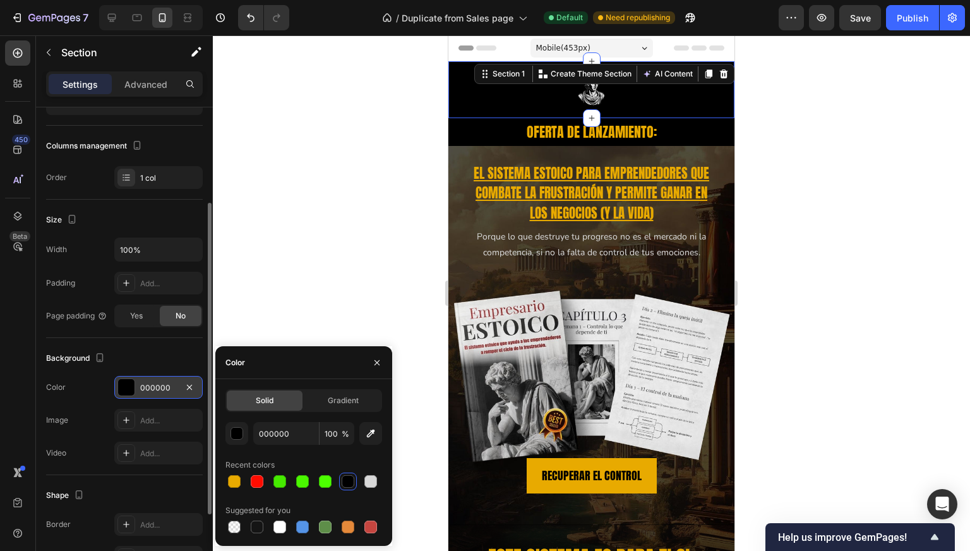
click at [341, 229] on div at bounding box center [591, 292] width 757 height 515
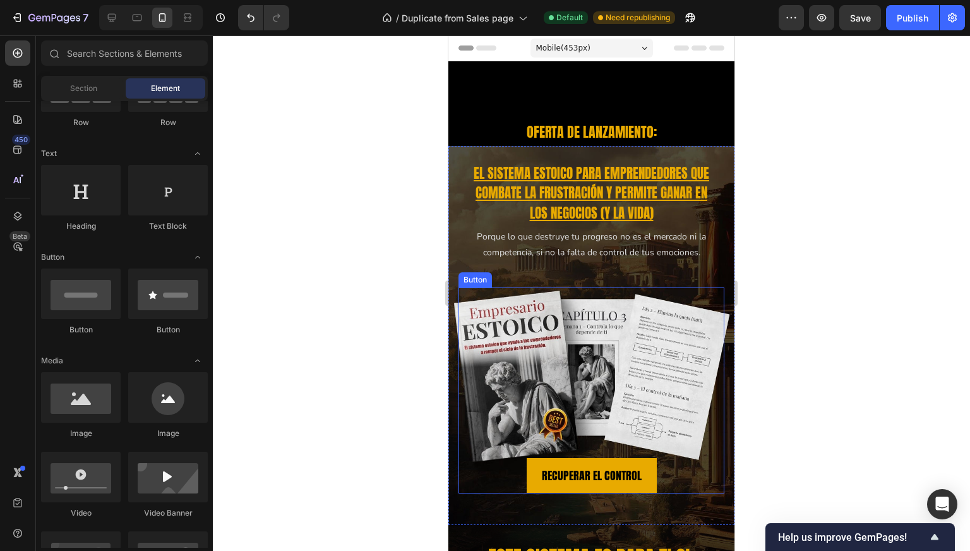
scroll to position [0, 0]
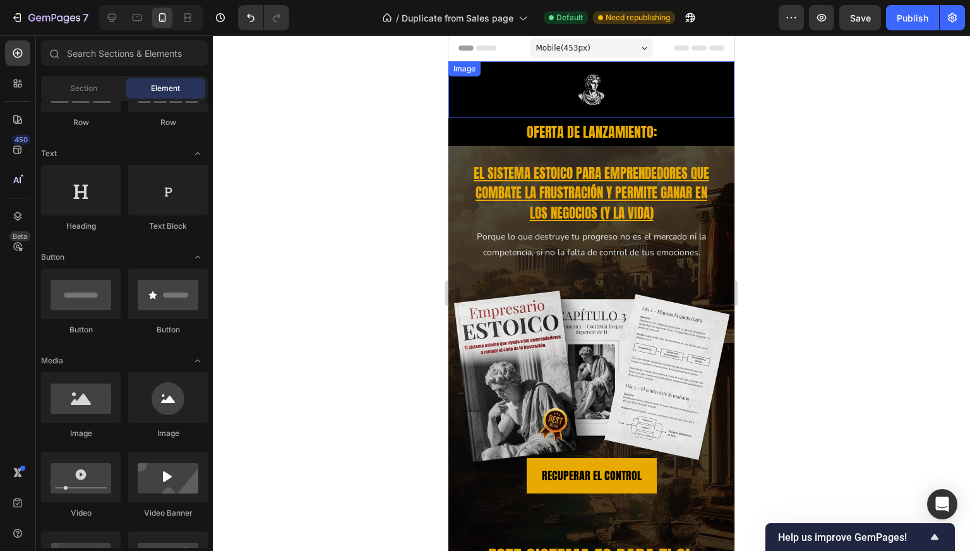
click at [563, 81] on div at bounding box center [591, 90] width 286 height 44
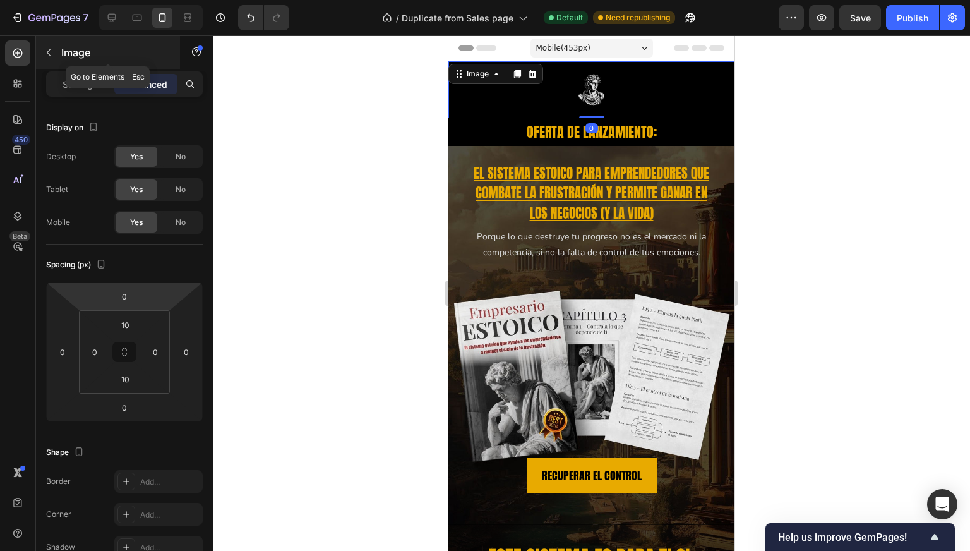
click at [50, 51] on icon "button" at bounding box center [49, 52] width 10 height 10
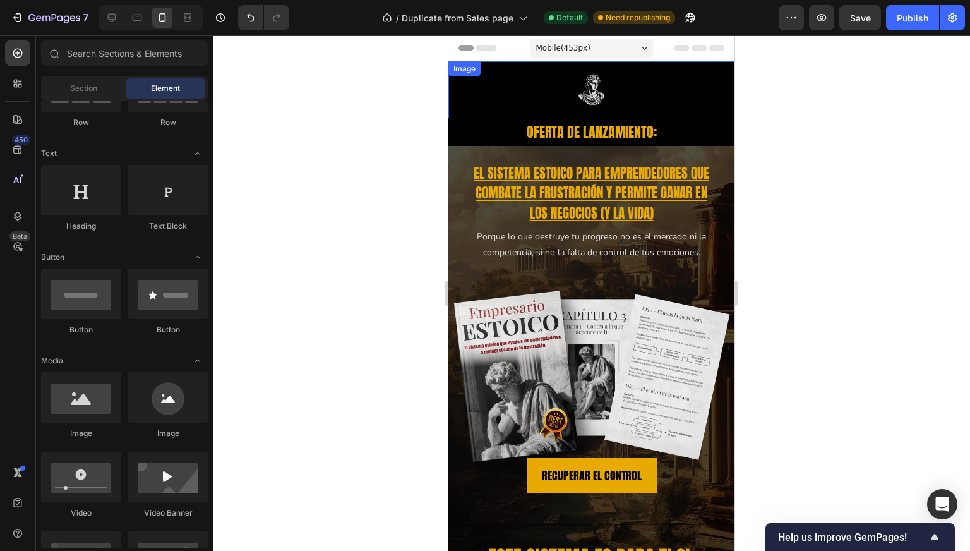
click at [589, 102] on img at bounding box center [592, 90] width 44 height 44
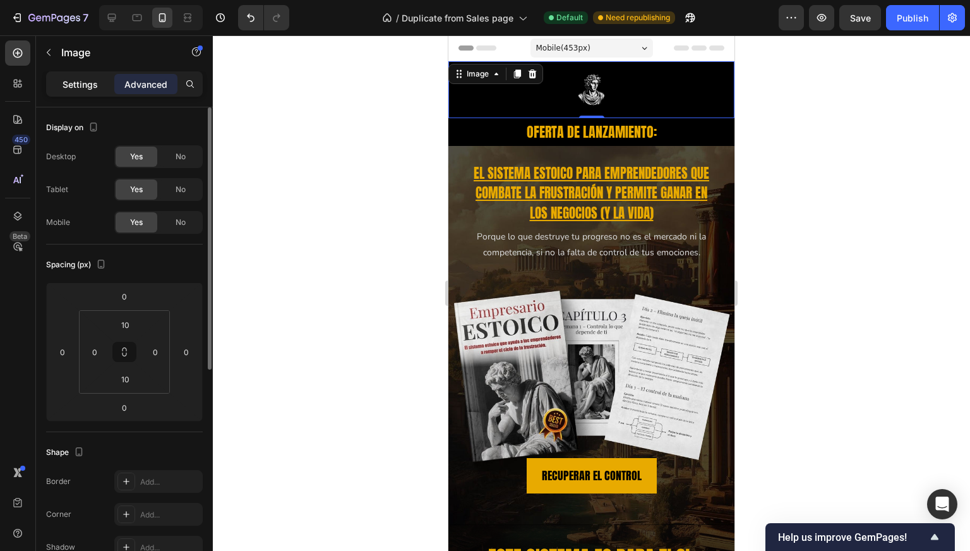
click at [61, 77] on div "Settings" at bounding box center [80, 84] width 63 height 20
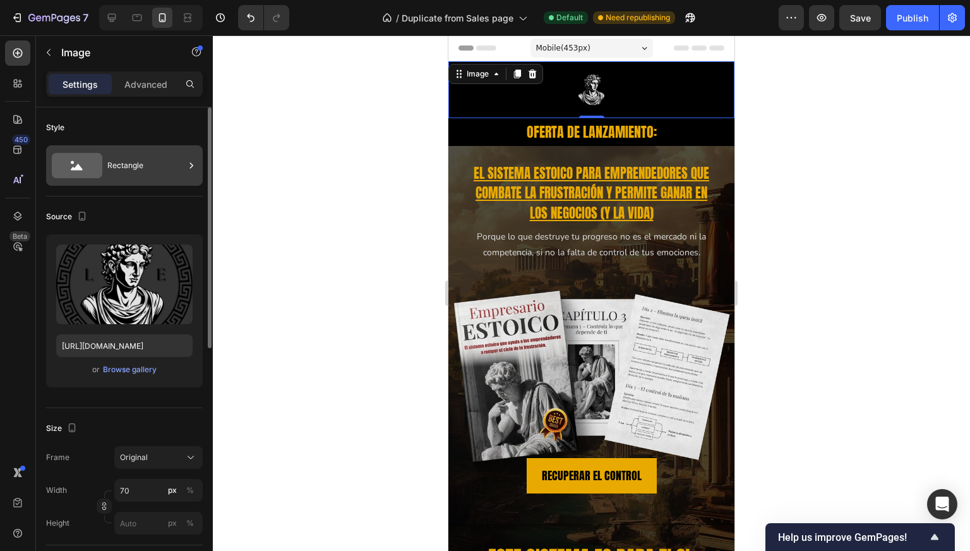
click at [124, 148] on div "Rectangle" at bounding box center [124, 165] width 157 height 40
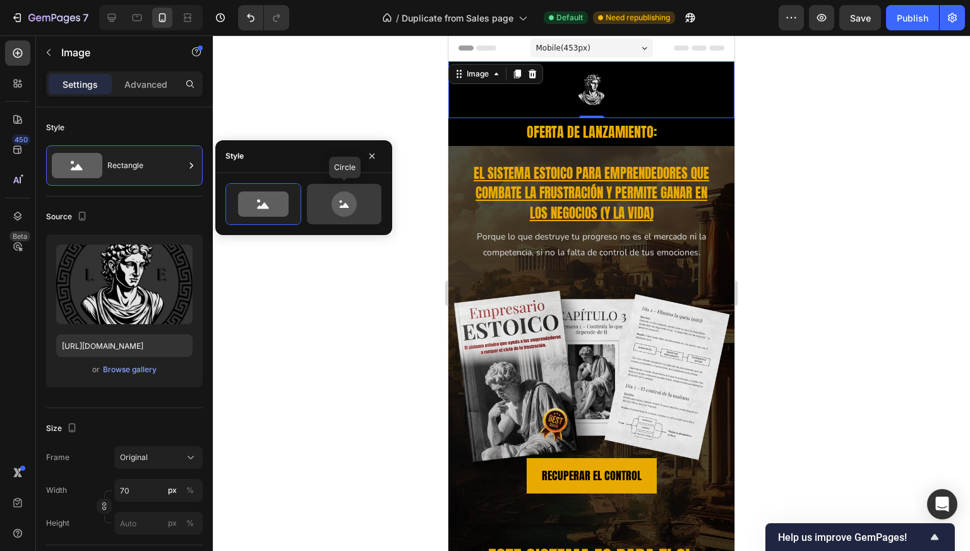
click at [337, 207] on icon at bounding box center [343, 203] width 25 height 25
type input "80"
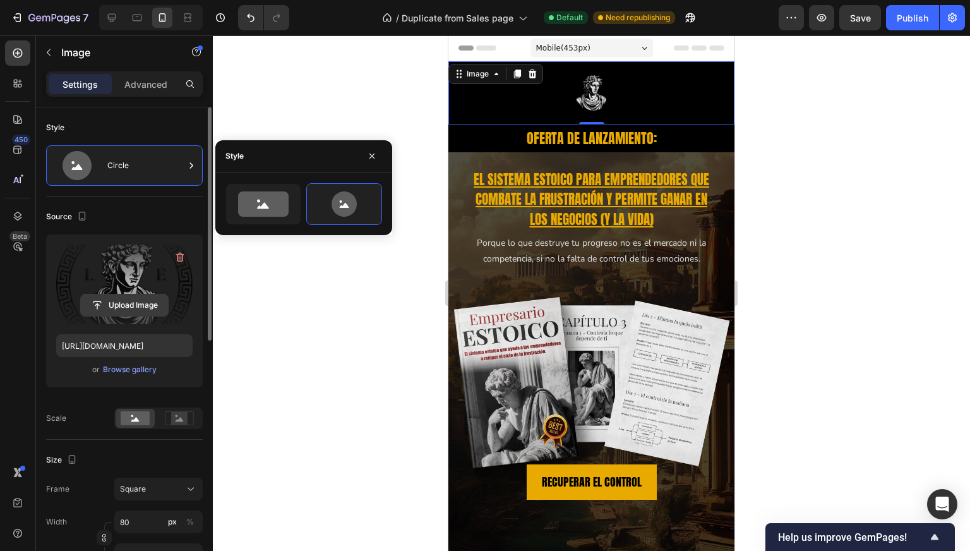
click at [116, 303] on input "file" at bounding box center [124, 304] width 87 height 21
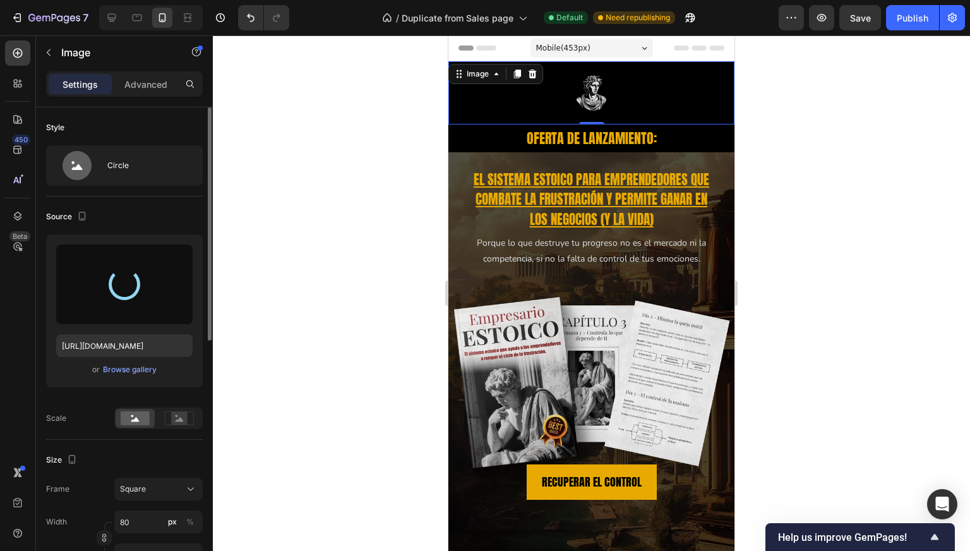
type input "https://cdn.shopify.com/s/files/1/0997/5801/4802/files/gempages_585250243709239…"
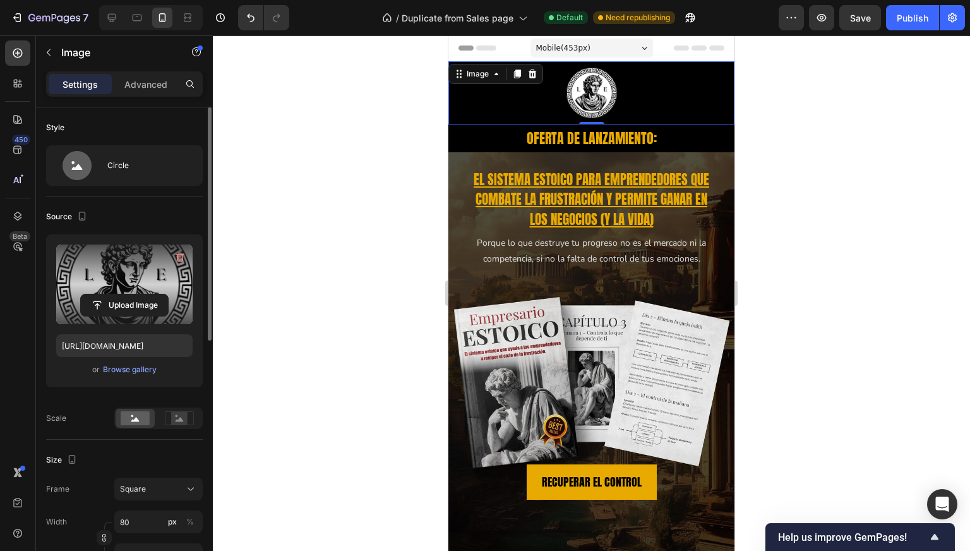
click at [336, 243] on div at bounding box center [591, 292] width 757 height 515
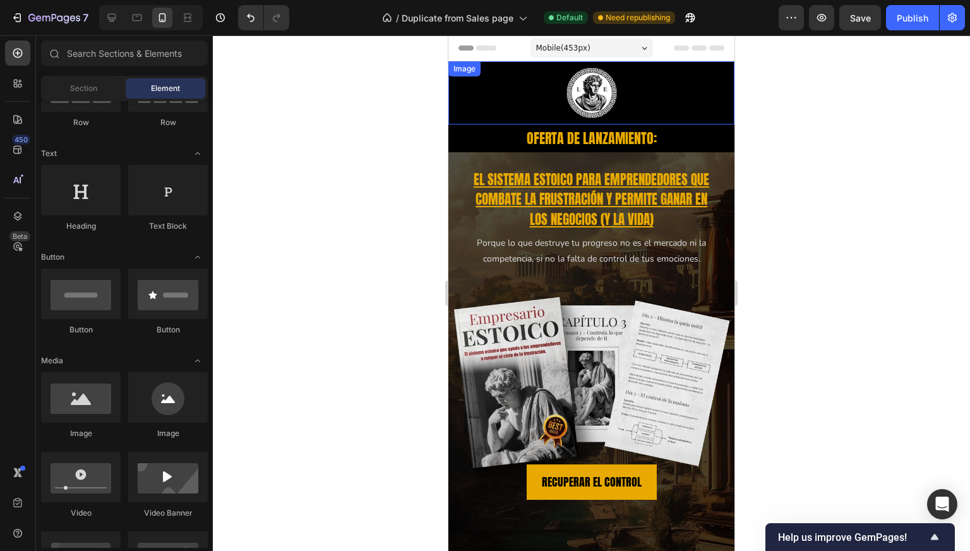
click at [506, 94] on div at bounding box center [591, 93] width 286 height 51
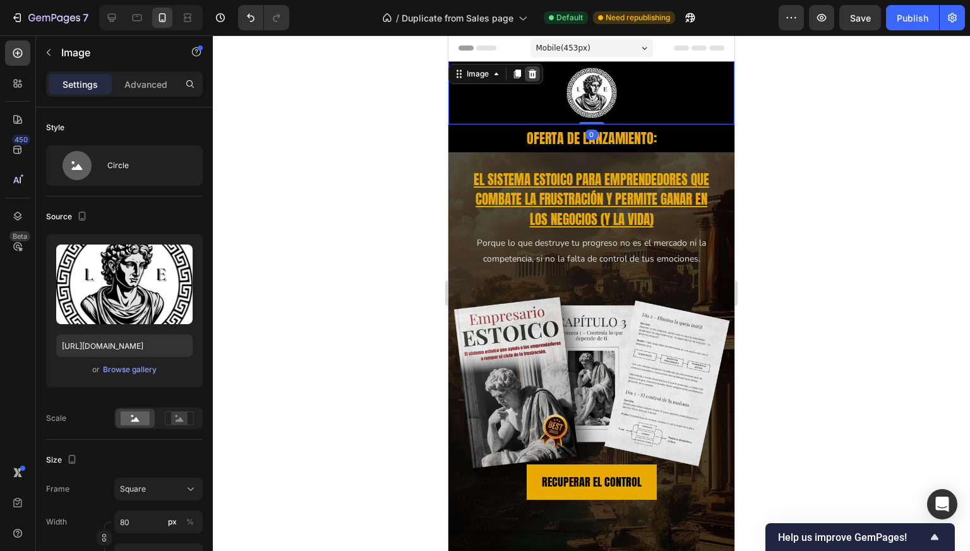
click at [532, 69] on icon at bounding box center [532, 73] width 8 height 9
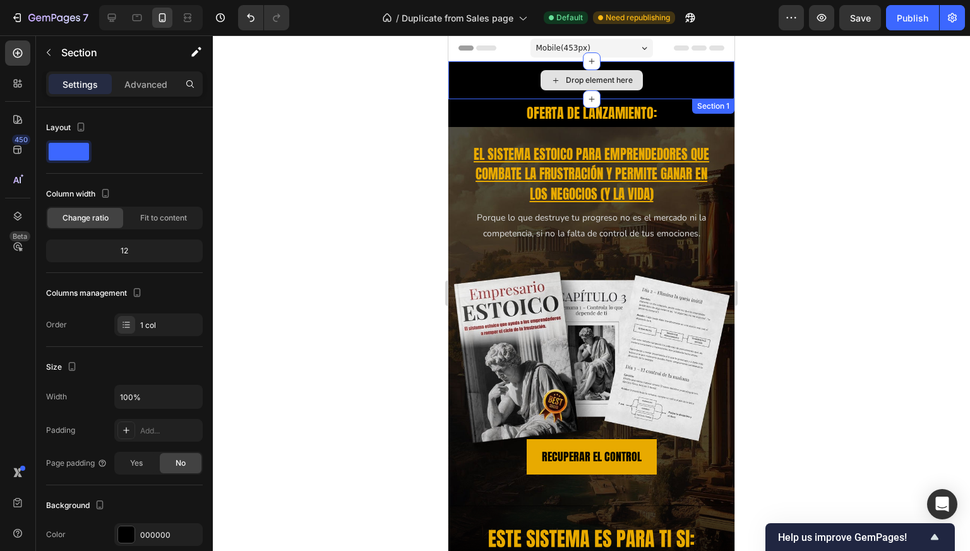
click at [506, 87] on div "Drop element here" at bounding box center [591, 80] width 286 height 38
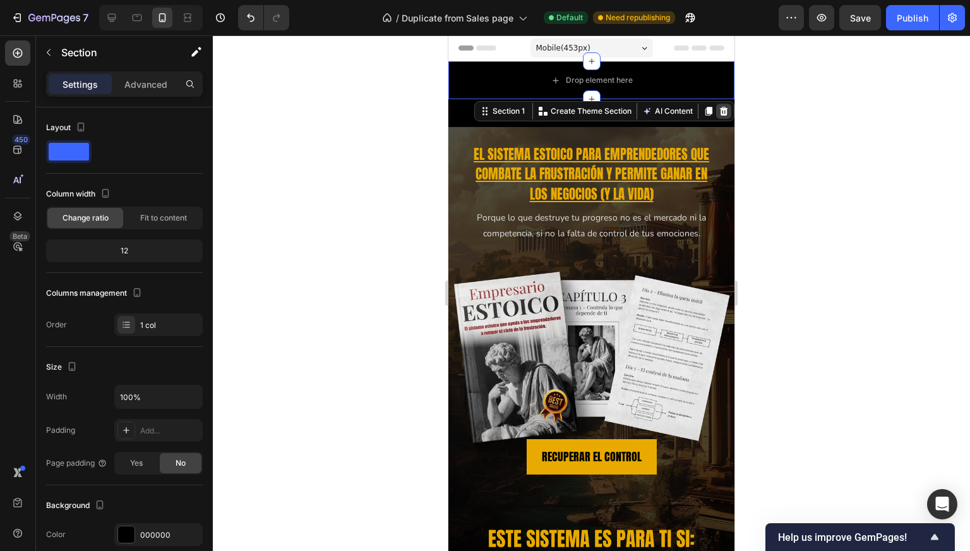
click at [719, 110] on icon at bounding box center [724, 111] width 10 height 10
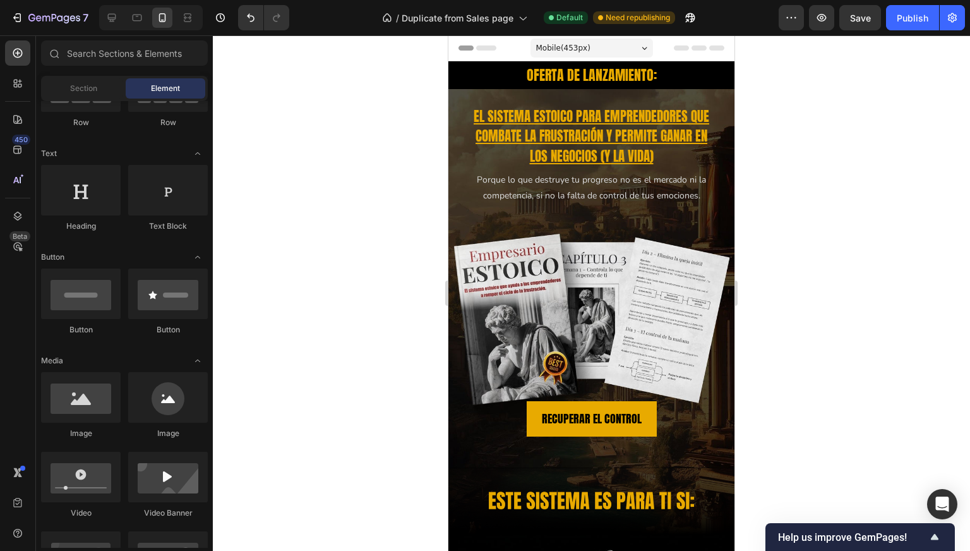
drag, startPoint x: 729, startPoint y: 72, endPoint x: 1290, endPoint y: 51, distance: 561.7
click at [924, 14] on div "Publish" at bounding box center [913, 17] width 32 height 13
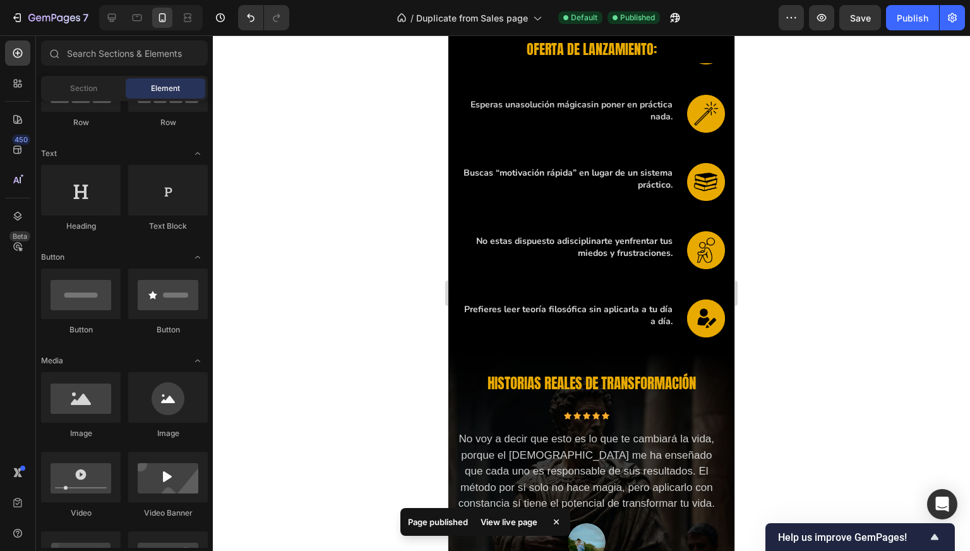
scroll to position [1214, 0]
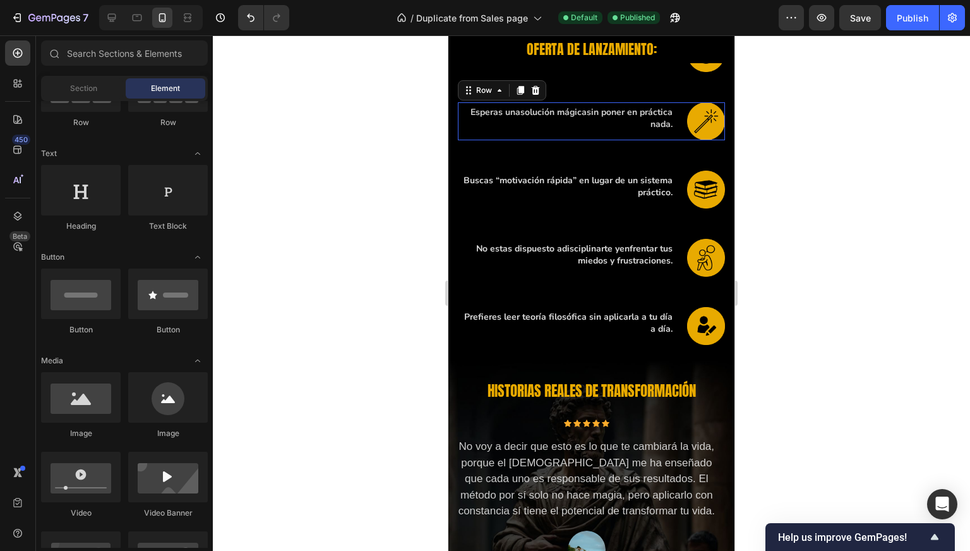
click at [673, 102] on div "Image Esperas una solución mágica sin poner en práctica nada. Text block Row 0" at bounding box center [591, 121] width 267 height 38
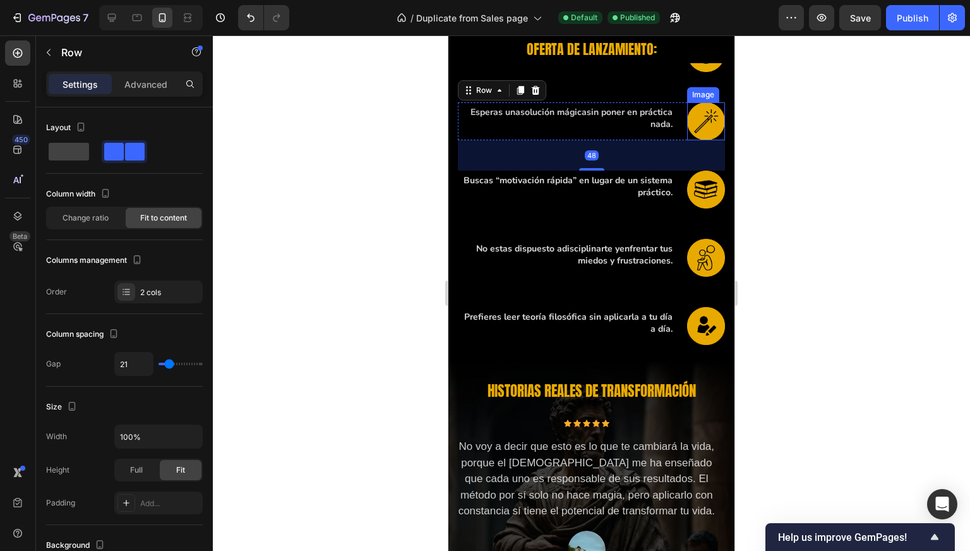
click at [699, 106] on img at bounding box center [706, 121] width 38 height 38
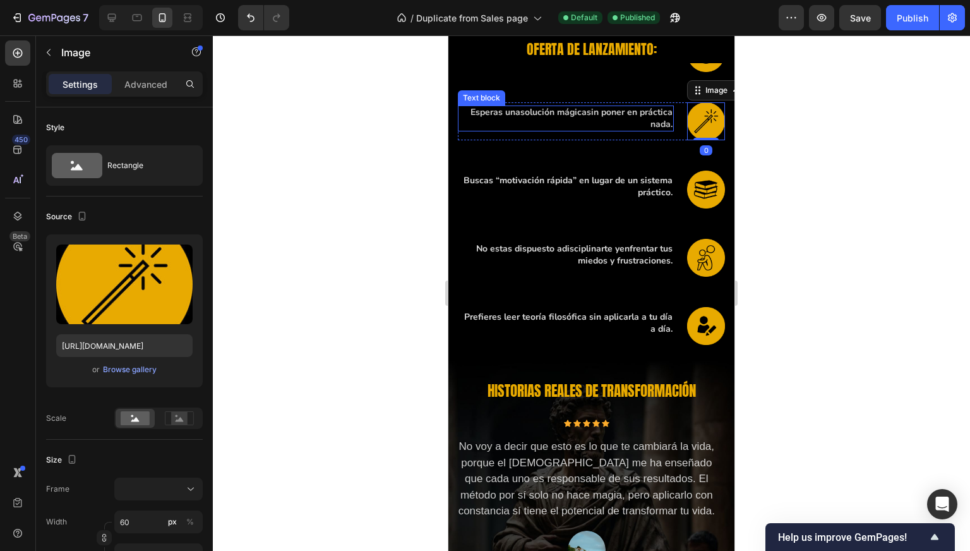
scroll to position [1097, 0]
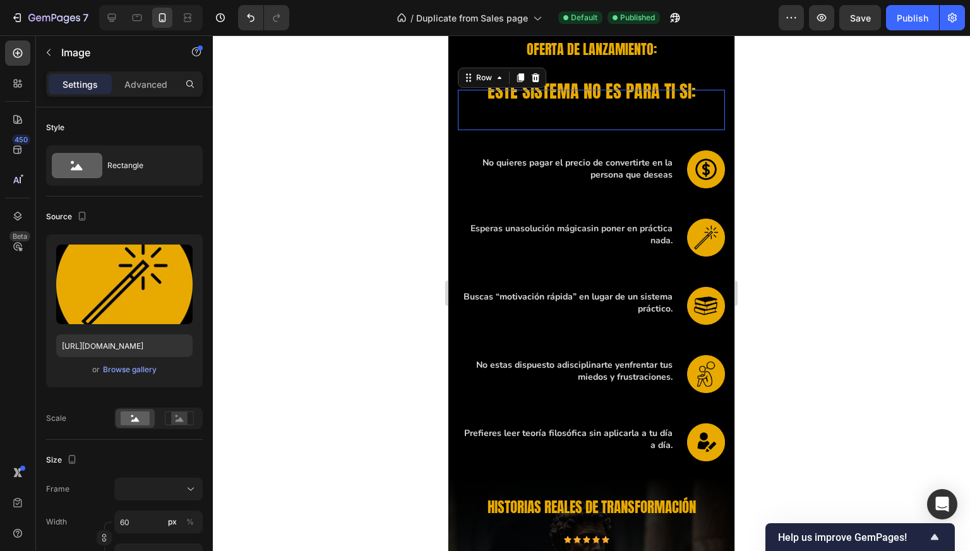
click at [606, 107] on div "ESTE SISTEMA NO ES PARA TI SI: Heading" at bounding box center [591, 110] width 267 height 40
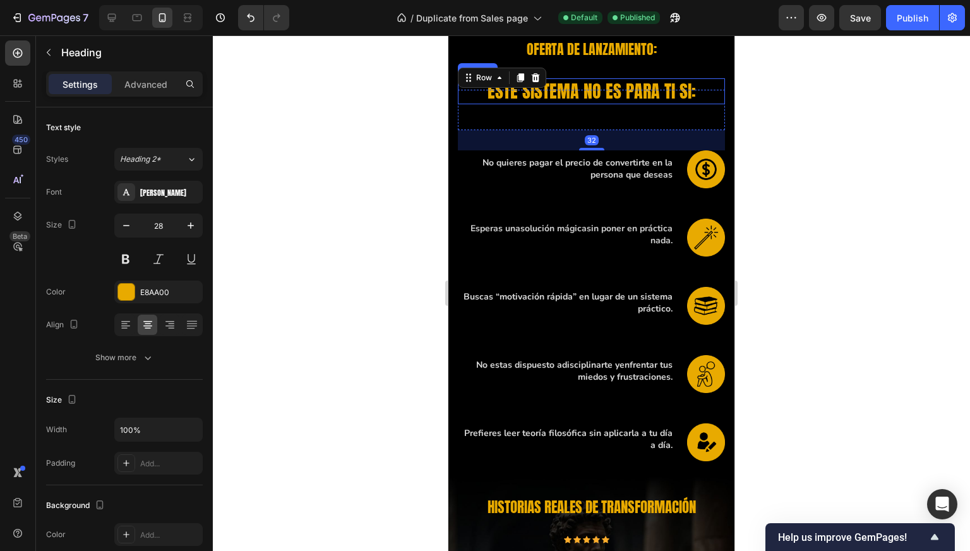
click at [616, 81] on h2 "ESTE SISTEMA NO ES PARA TI SI:" at bounding box center [591, 90] width 267 height 25
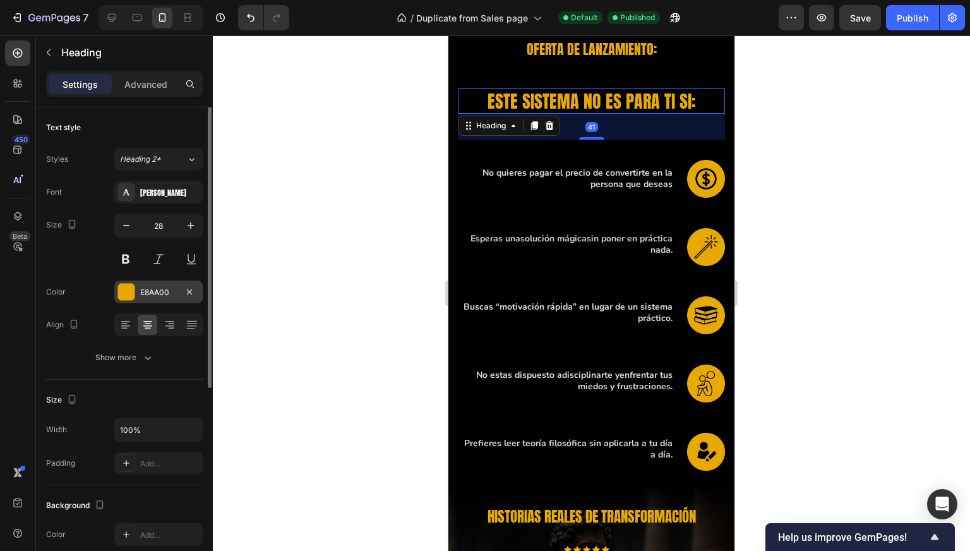
click at [166, 284] on div "E8AA00" at bounding box center [158, 291] width 88 height 23
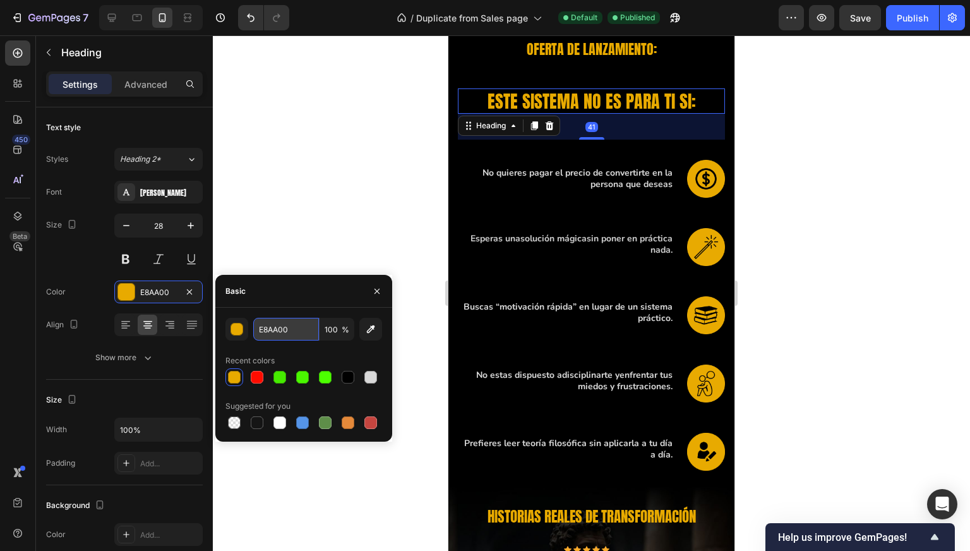
click at [293, 324] on input "E8AA00" at bounding box center [286, 329] width 66 height 23
